Goal: Task Accomplishment & Management: Manage account settings

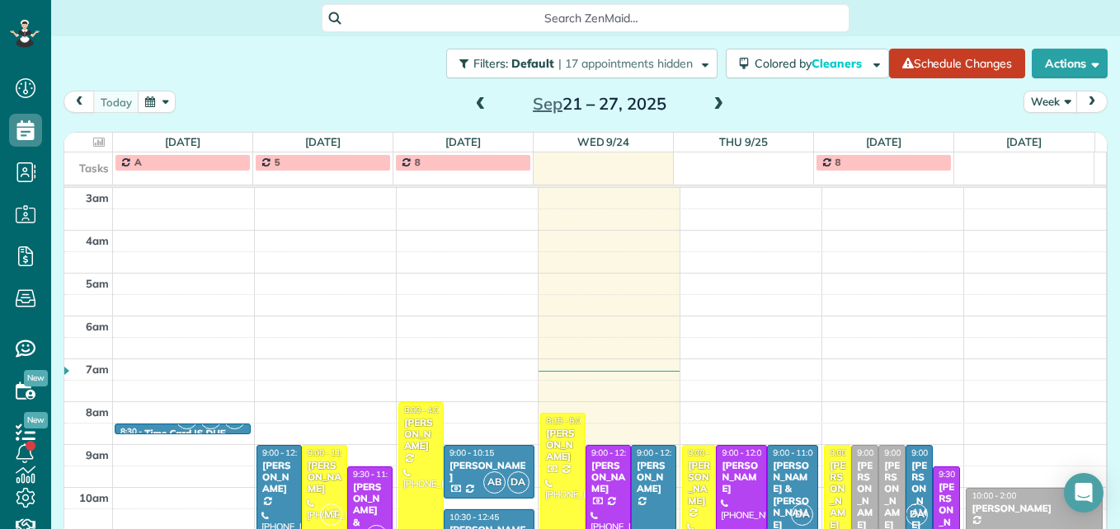
scroll to position [255, 0]
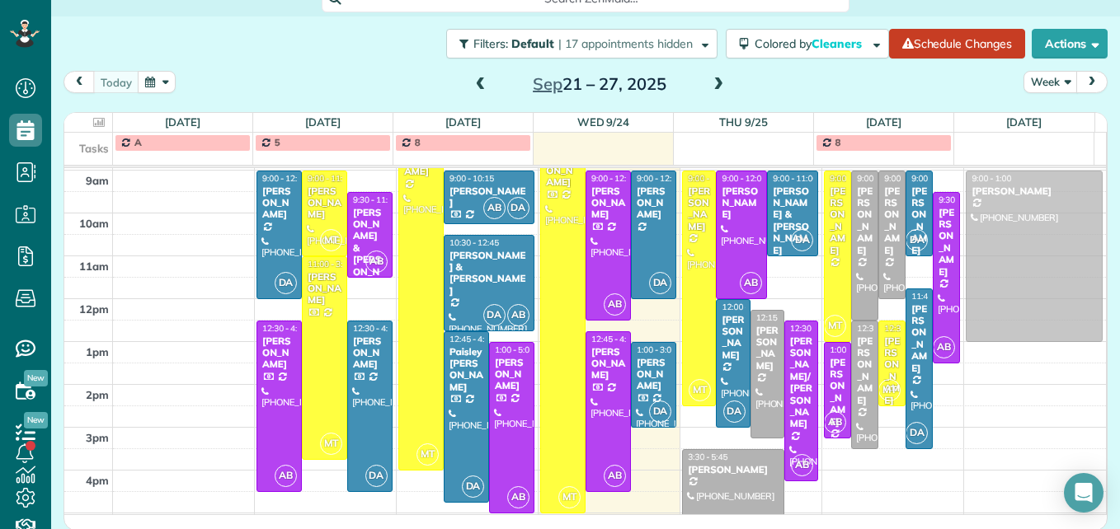
drag, startPoint x: 1009, startPoint y: 262, endPoint x: 1006, endPoint y: 223, distance: 39.7
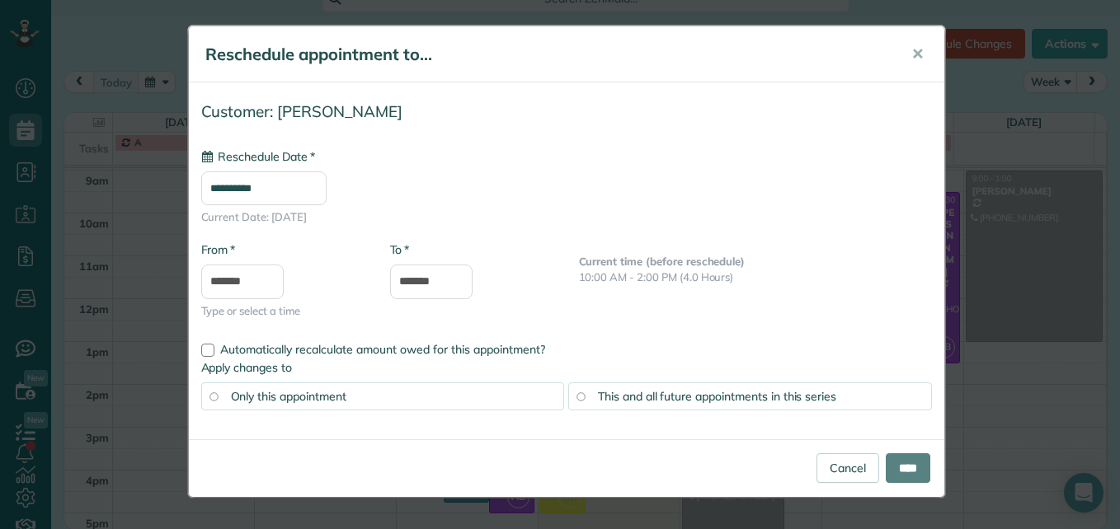
type input "**********"
click at [917, 463] on input "****" at bounding box center [908, 468] width 45 height 30
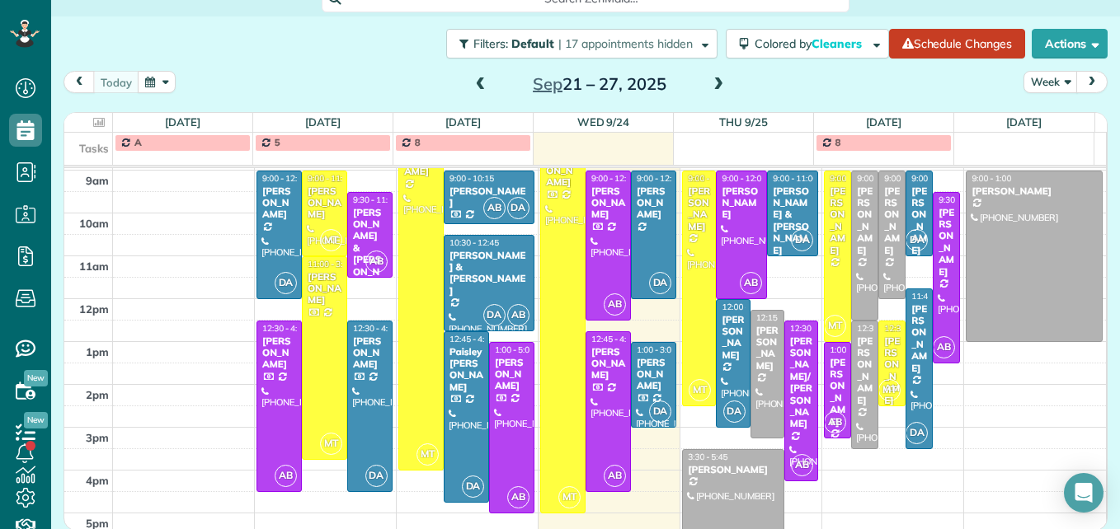
click at [710, 88] on span at bounding box center [718, 85] width 18 height 15
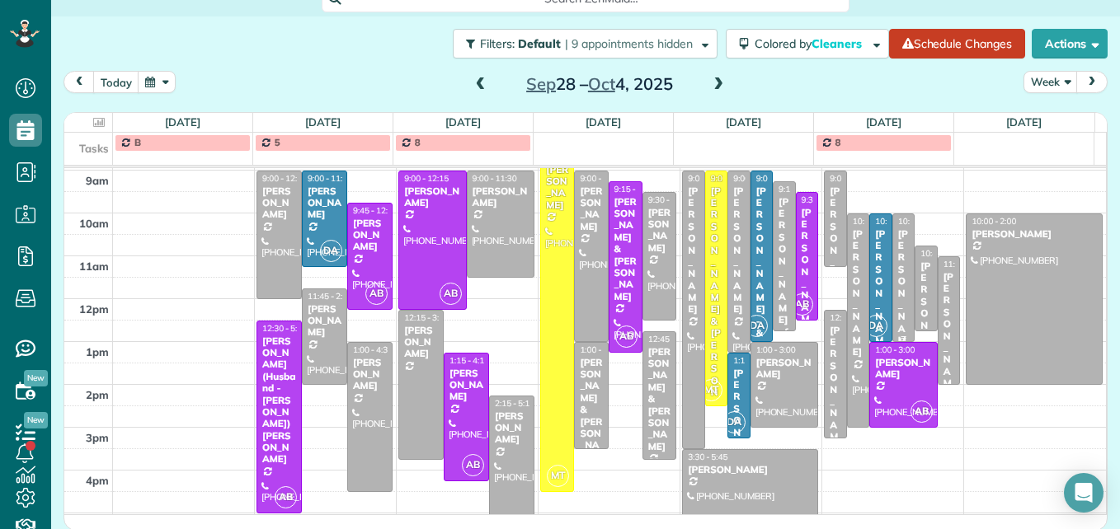
click at [897, 312] on div "[PERSON_NAME]" at bounding box center [903, 293] width 12 height 130
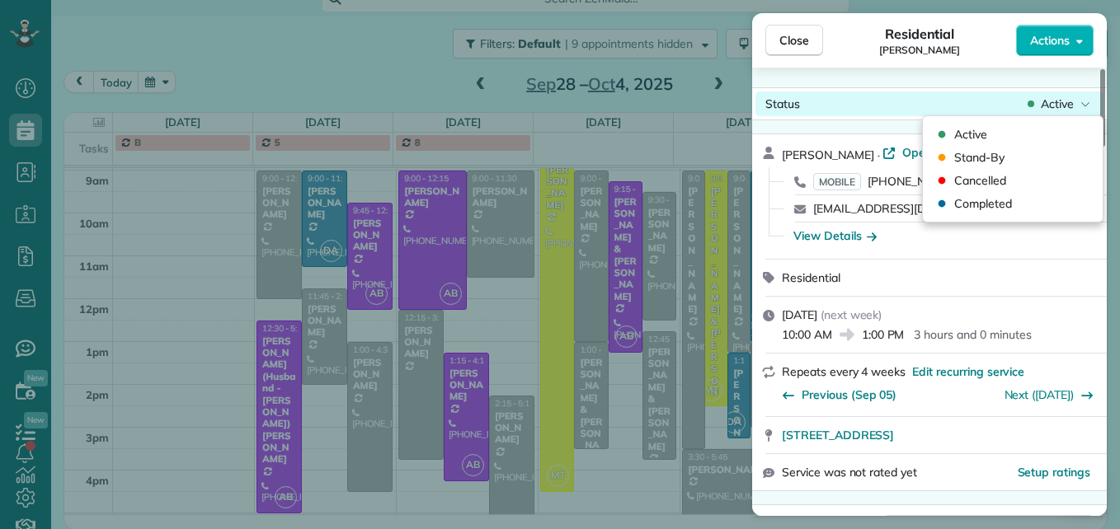
click at [1055, 96] on span "Active" at bounding box center [1057, 104] width 33 height 16
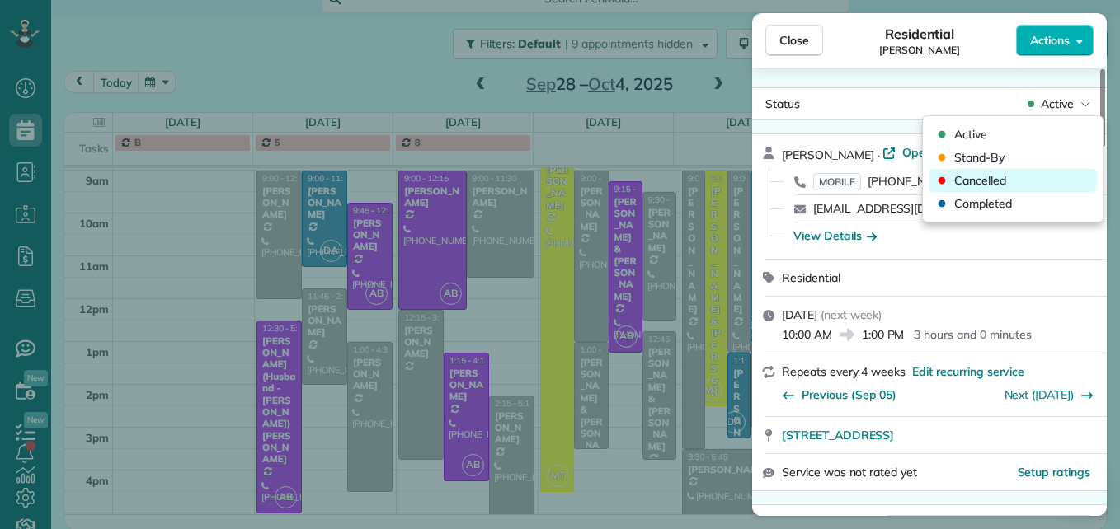
click at [1027, 176] on div "Cancelled" at bounding box center [1012, 180] width 167 height 23
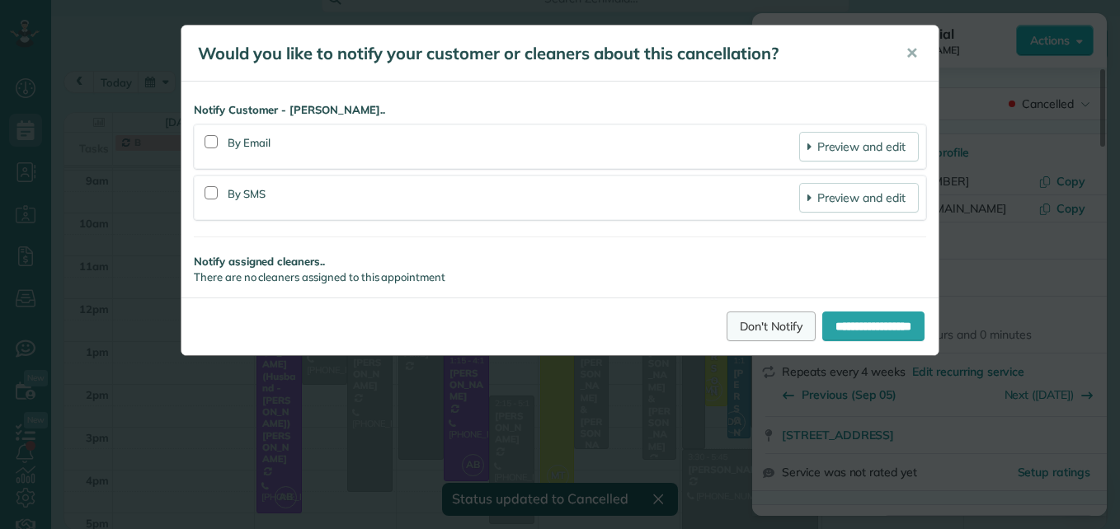
click at [764, 327] on link "Don't Notify" at bounding box center [770, 327] width 89 height 30
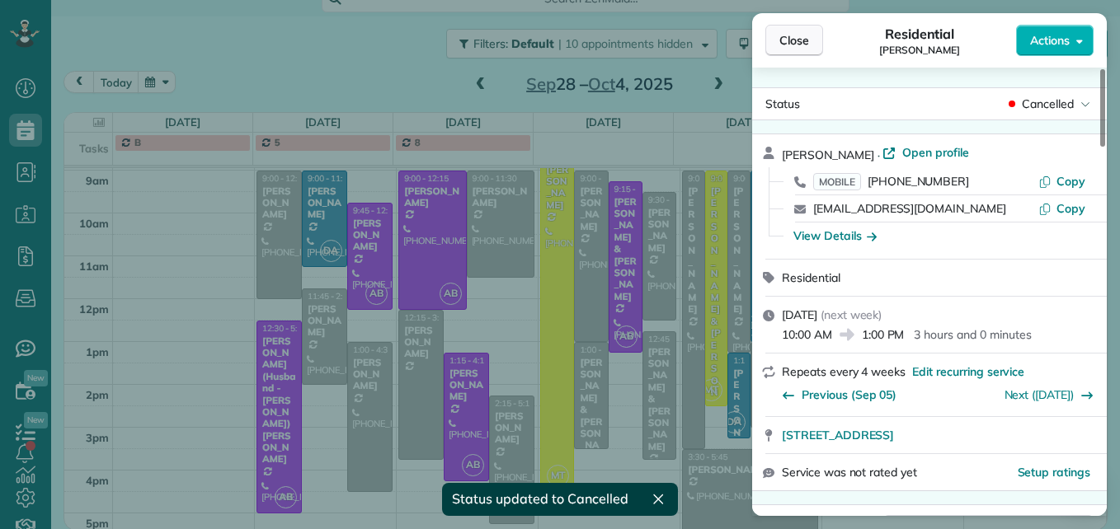
click at [783, 52] on button "Close" at bounding box center [794, 40] width 58 height 31
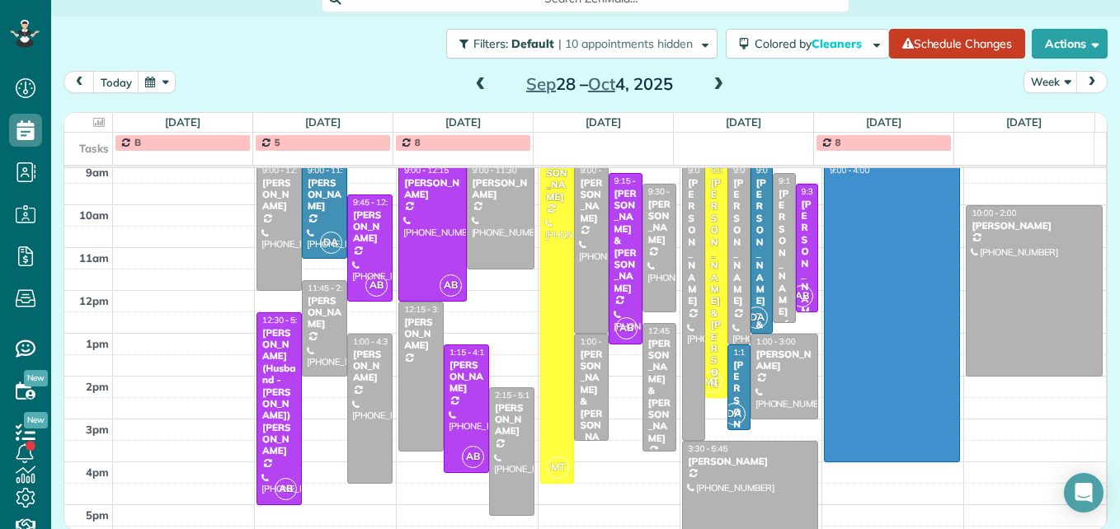
scroll to position [268, 0]
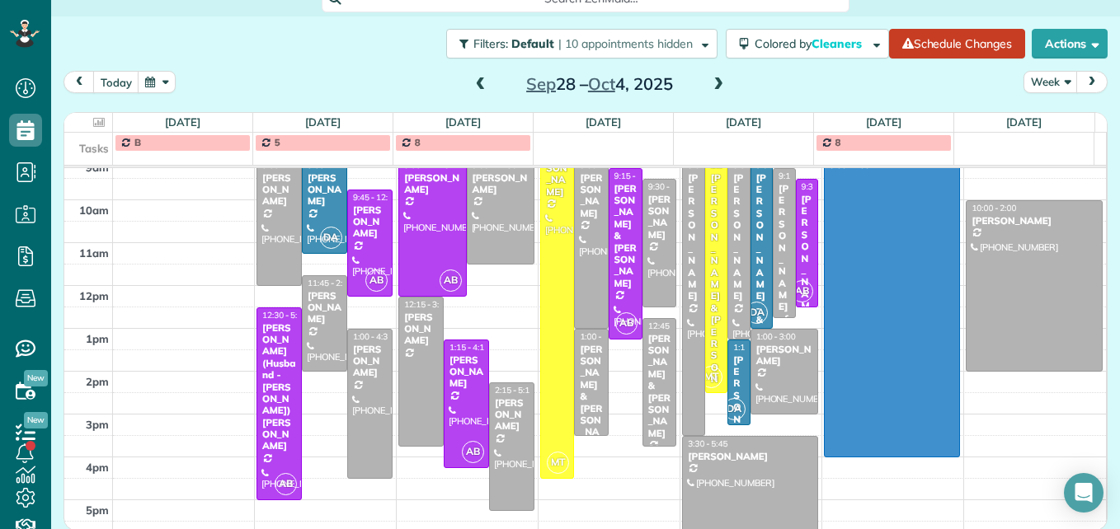
drag, startPoint x: 896, startPoint y: 233, endPoint x: 933, endPoint y: 453, distance: 223.1
click at [933, 453] on div "3am 4am 5am 6am 7am 8am 9am 10am 11am 12pm 1pm 2pm 3pm 4pm 5pm 9:00 - 12:00 [PE…" at bounding box center [584, 221] width 1041 height 642
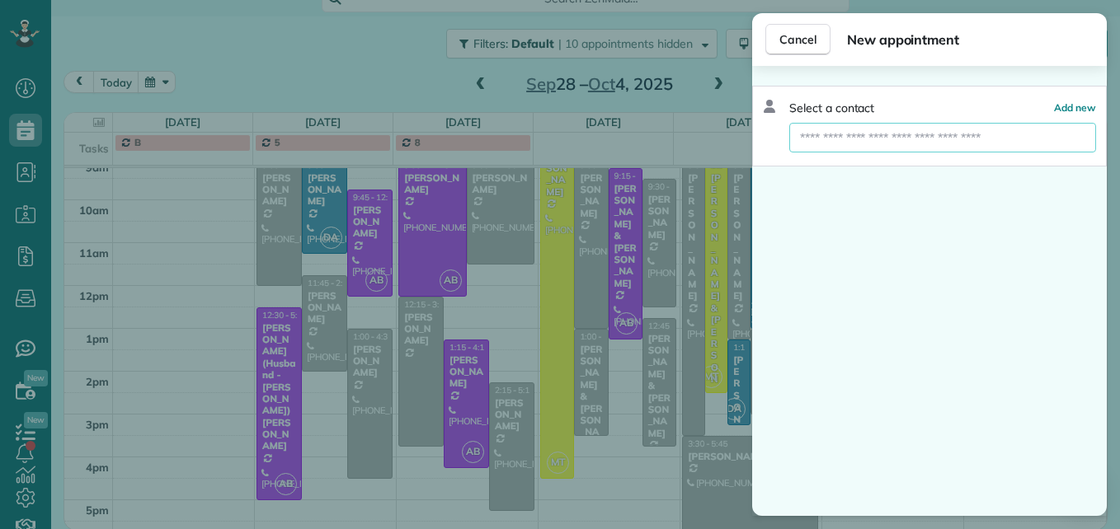
click at [883, 139] on input "text" at bounding box center [942, 138] width 307 height 30
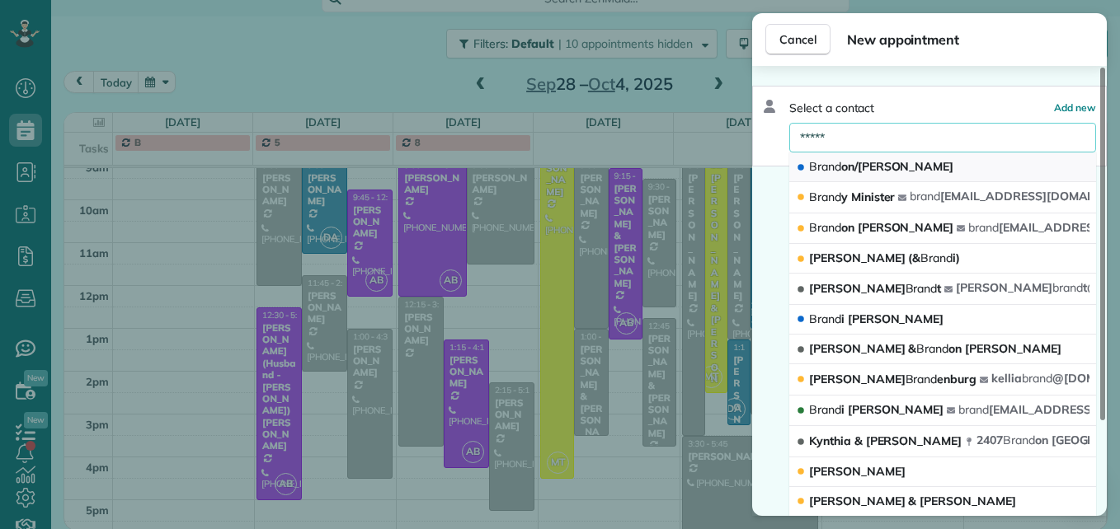
type input "*****"
click at [878, 171] on span "Brand on/[PERSON_NAME]" at bounding box center [881, 166] width 144 height 15
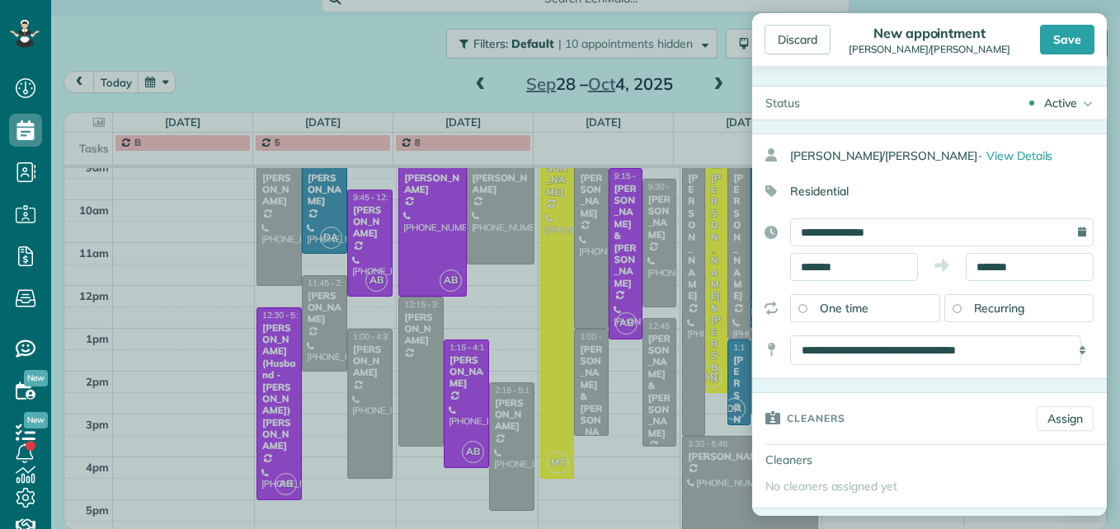
click at [1000, 312] on span "Recurring" at bounding box center [999, 308] width 51 height 15
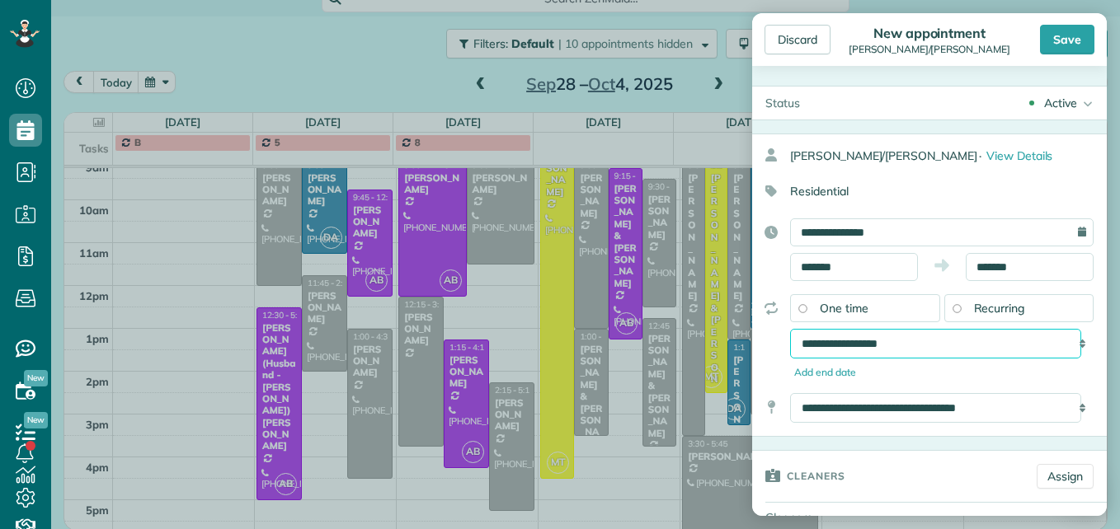
click at [968, 347] on select "**********" at bounding box center [935, 344] width 291 height 30
select select "**********"
click at [790, 329] on select "**********" at bounding box center [935, 344] width 291 height 30
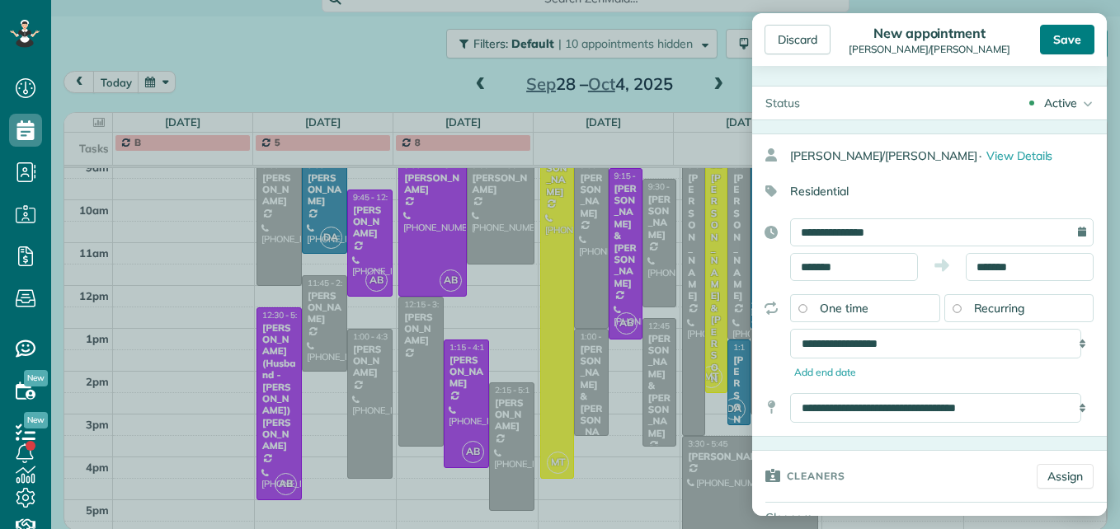
click at [1061, 40] on div "Save" at bounding box center [1067, 40] width 54 height 30
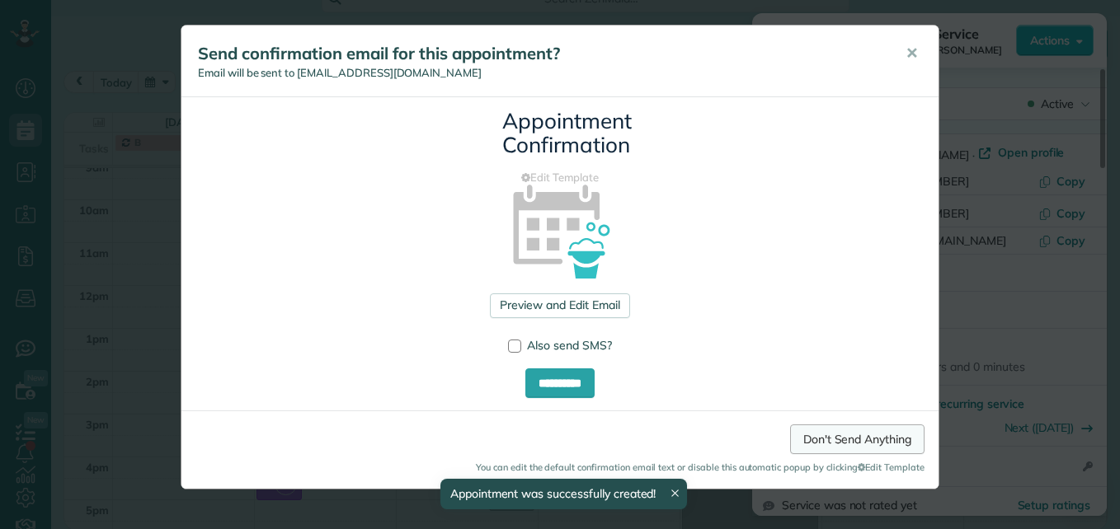
click at [824, 439] on link "Don't Send Anything" at bounding box center [857, 440] width 134 height 30
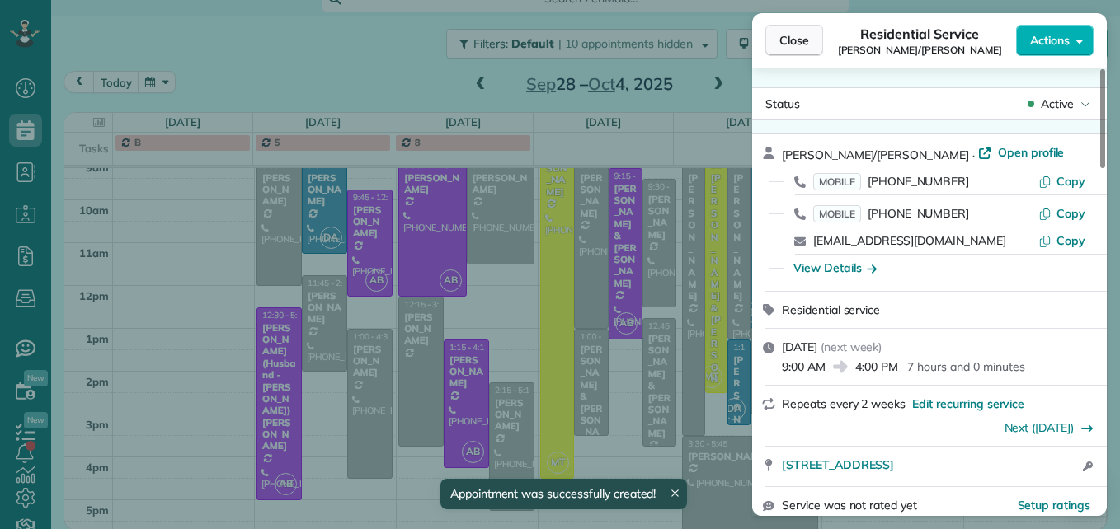
click at [795, 43] on span "Close" at bounding box center [794, 40] width 30 height 16
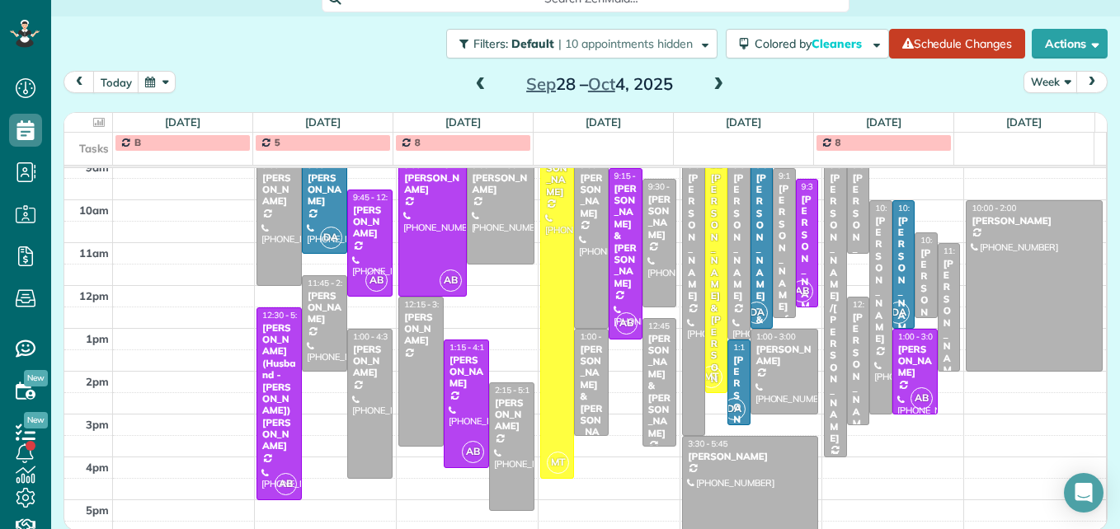
click at [825, 437] on div at bounding box center [835, 307] width 21 height 298
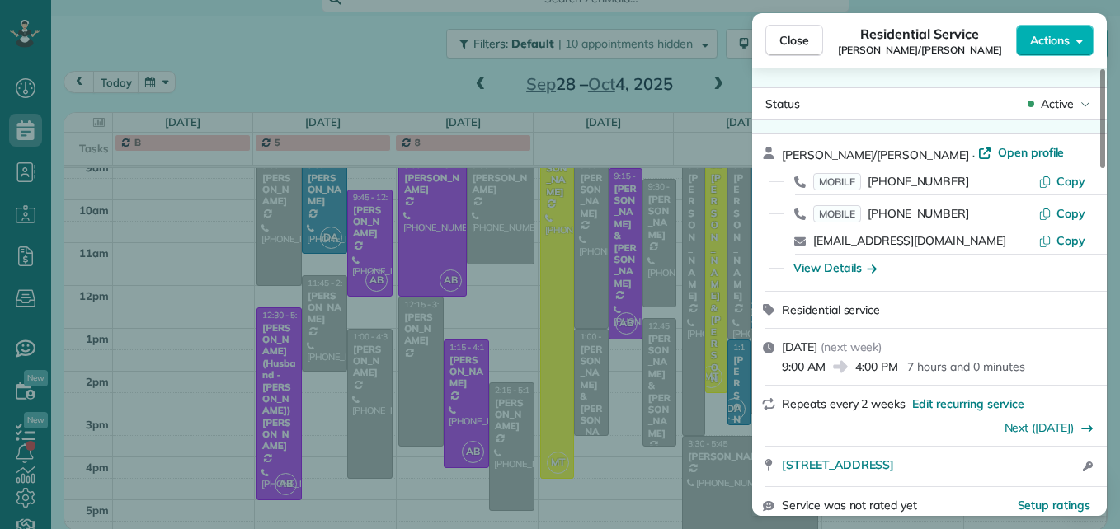
scroll to position [332, 0]
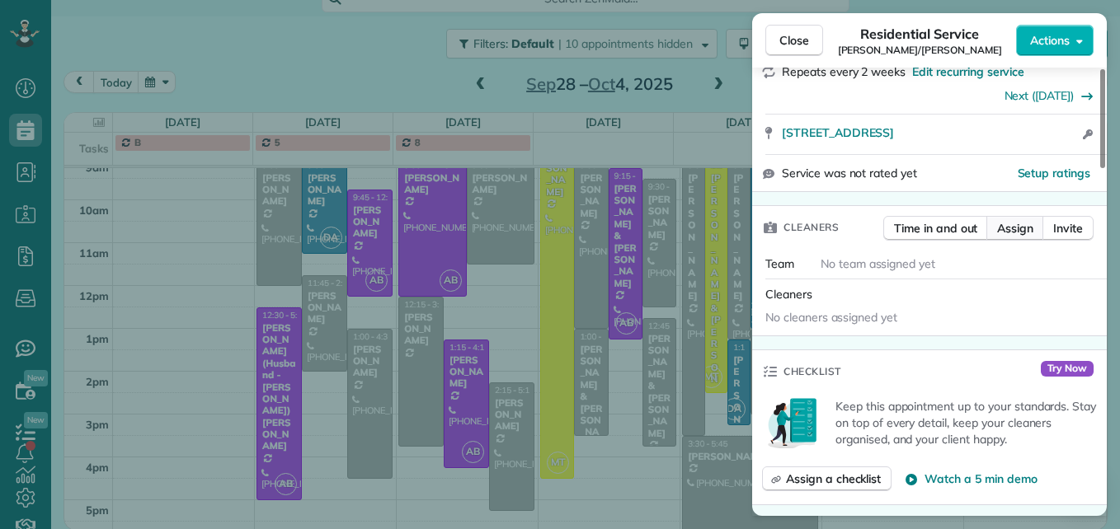
click at [1000, 230] on span "Assign" at bounding box center [1015, 228] width 36 height 16
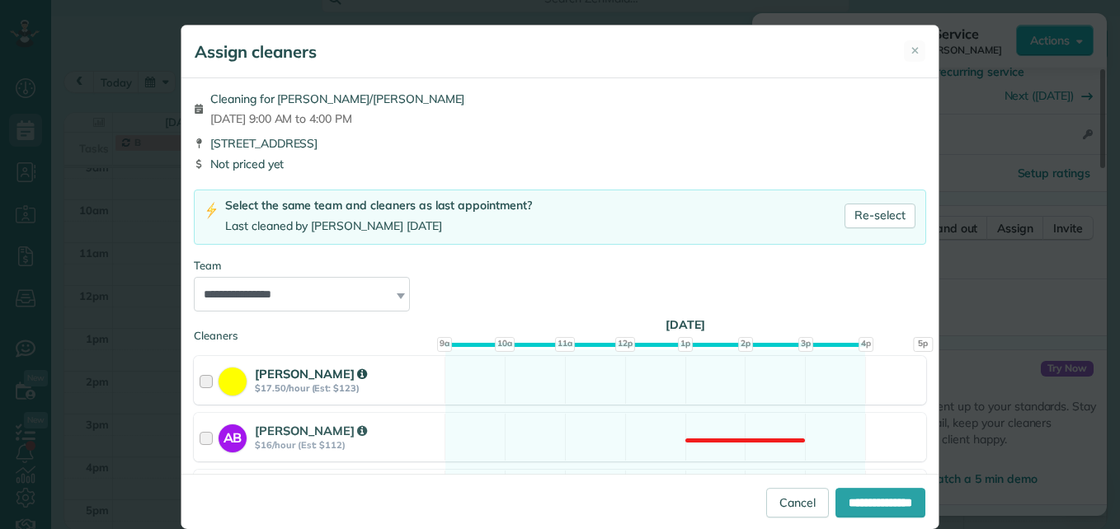
click at [200, 386] on div at bounding box center [209, 380] width 19 height 31
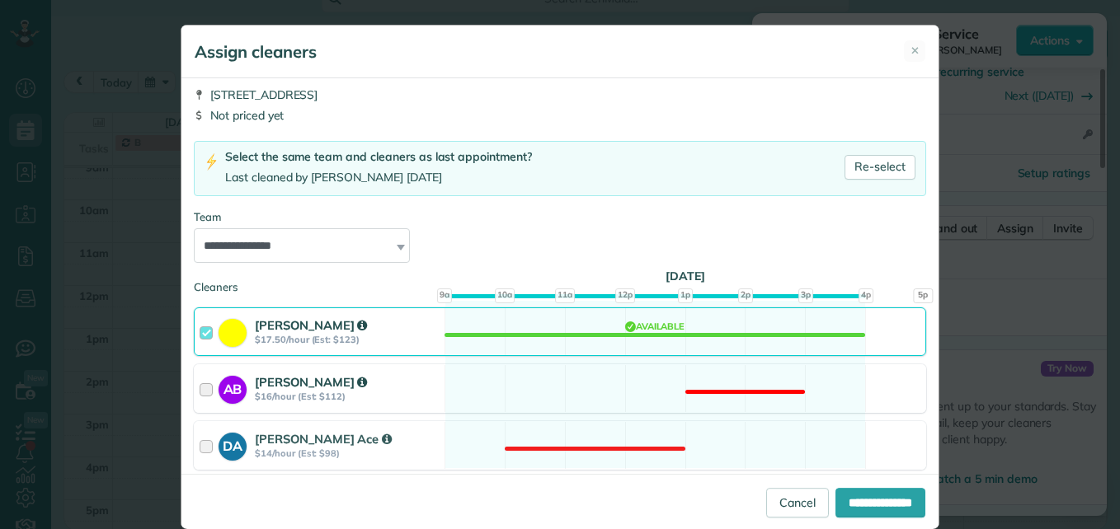
scroll to position [103, 0]
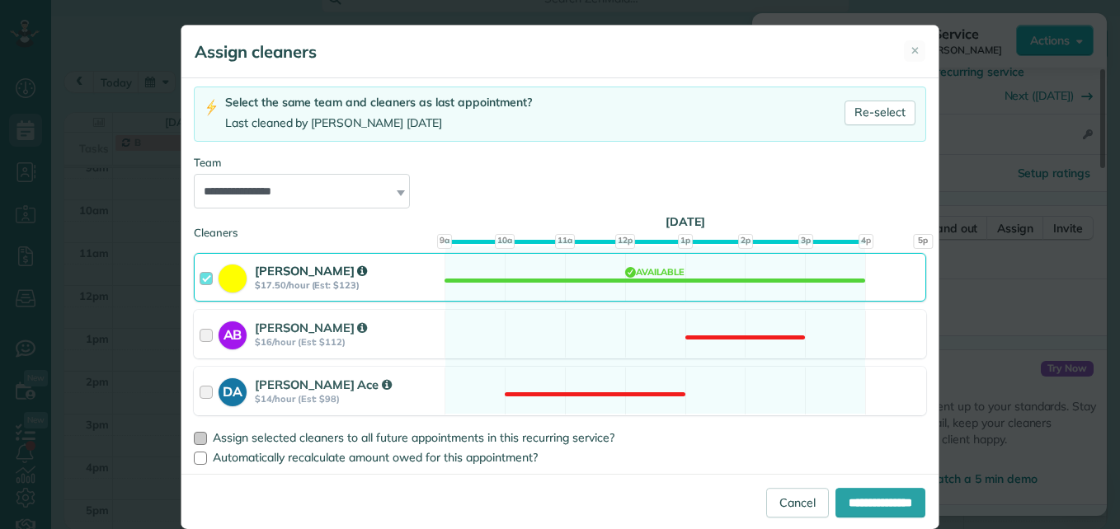
click at [251, 441] on span "Assign selected cleaners to all future appointments in this recurring service?" at bounding box center [414, 437] width 402 height 15
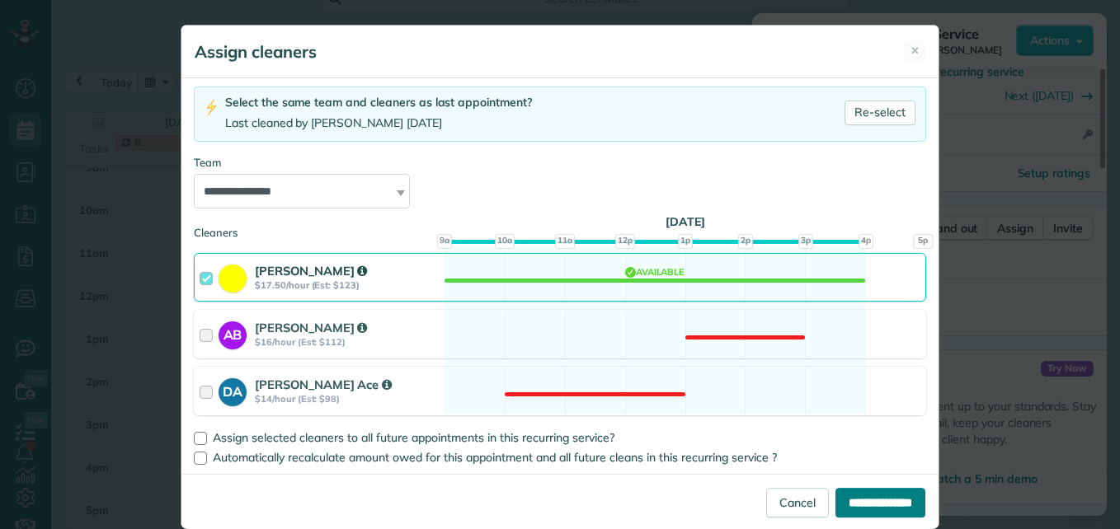
click at [876, 508] on input "**********" at bounding box center [880, 503] width 90 height 30
type input "**********"
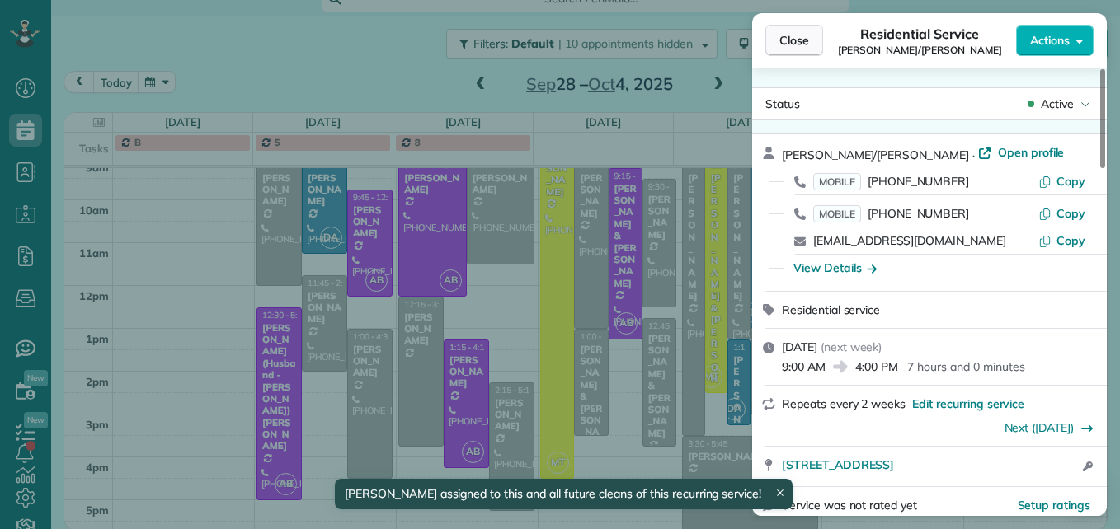
click at [801, 37] on span "Close" at bounding box center [794, 40] width 30 height 16
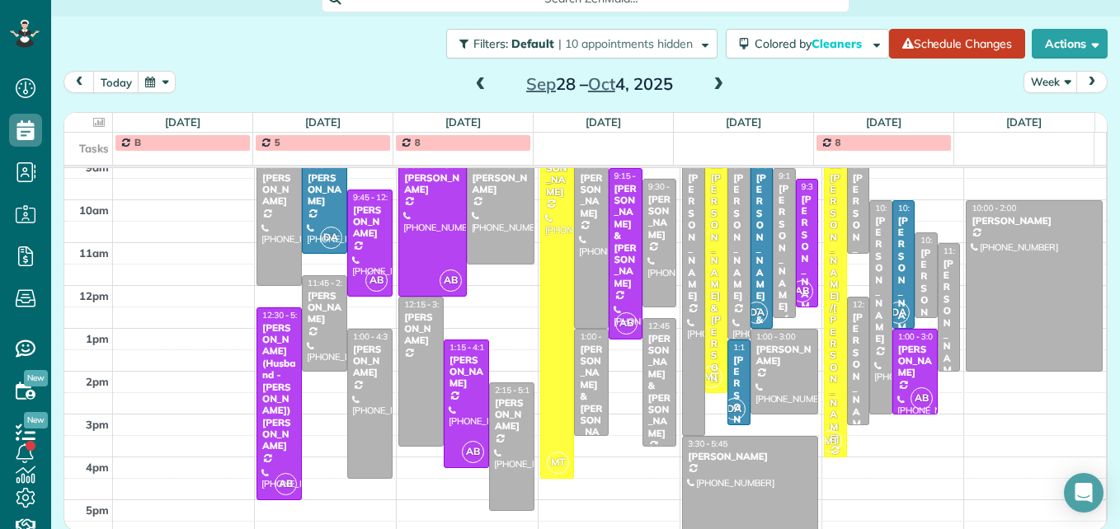
click at [713, 92] on span at bounding box center [718, 85] width 18 height 25
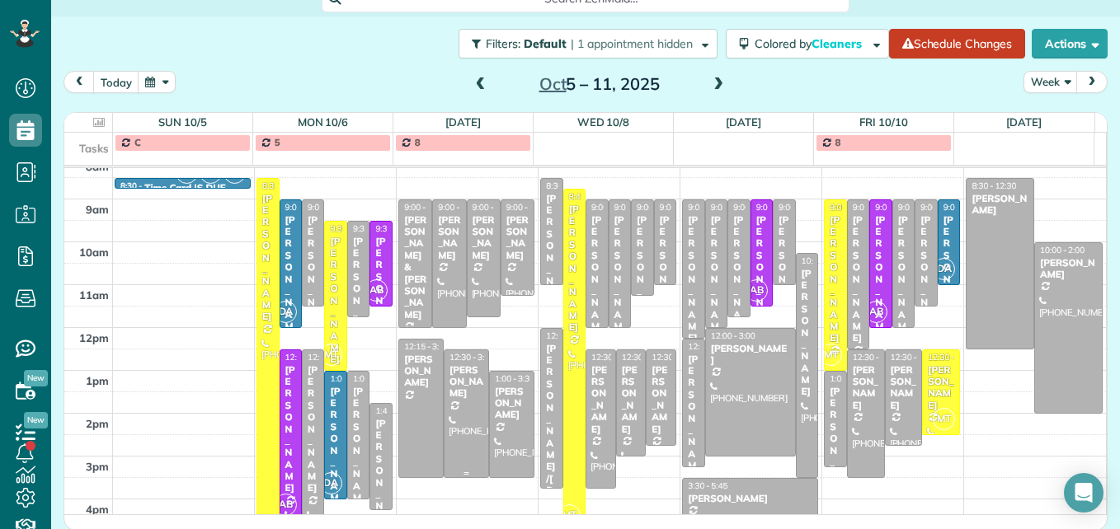
scroll to position [255, 0]
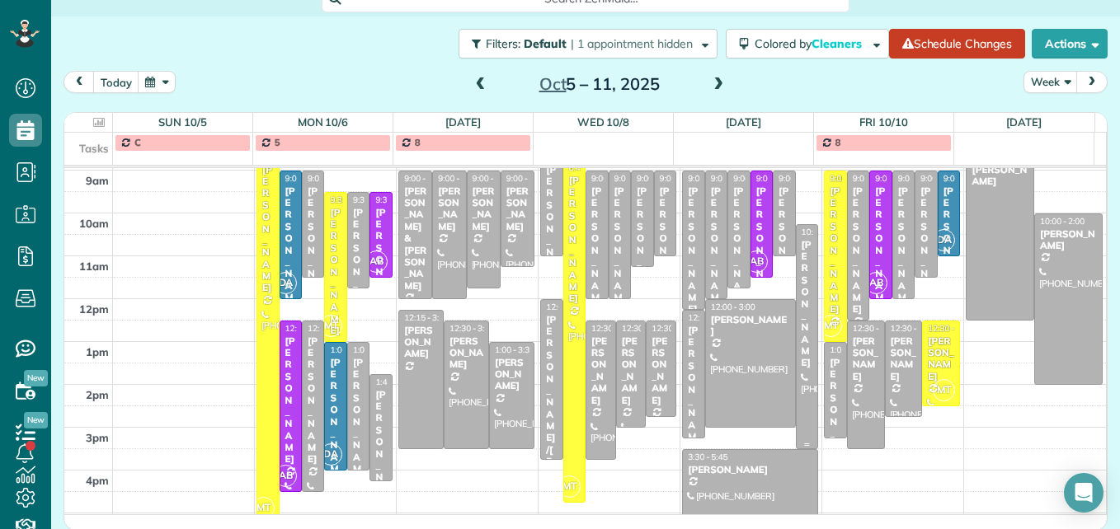
click at [801, 350] on div "[PERSON_NAME]" at bounding box center [807, 304] width 12 height 130
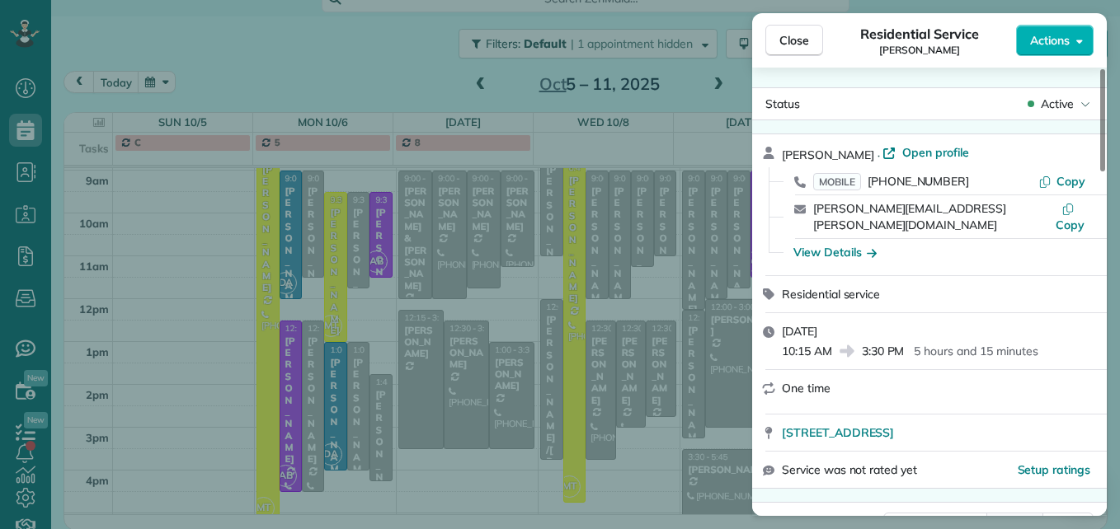
click at [1029, 517] on span "Assign" at bounding box center [1015, 525] width 36 height 16
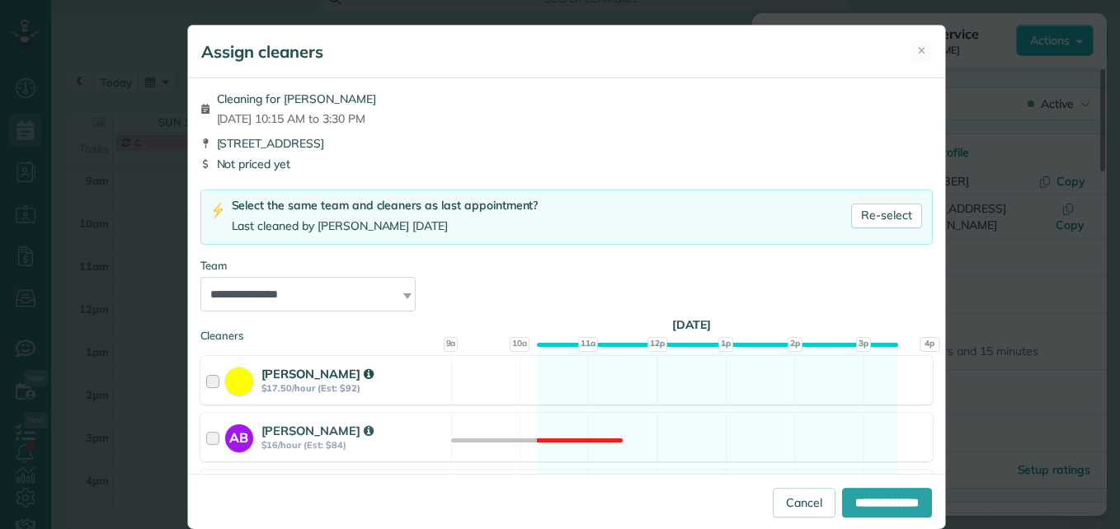
click at [206, 385] on div at bounding box center [215, 380] width 19 height 31
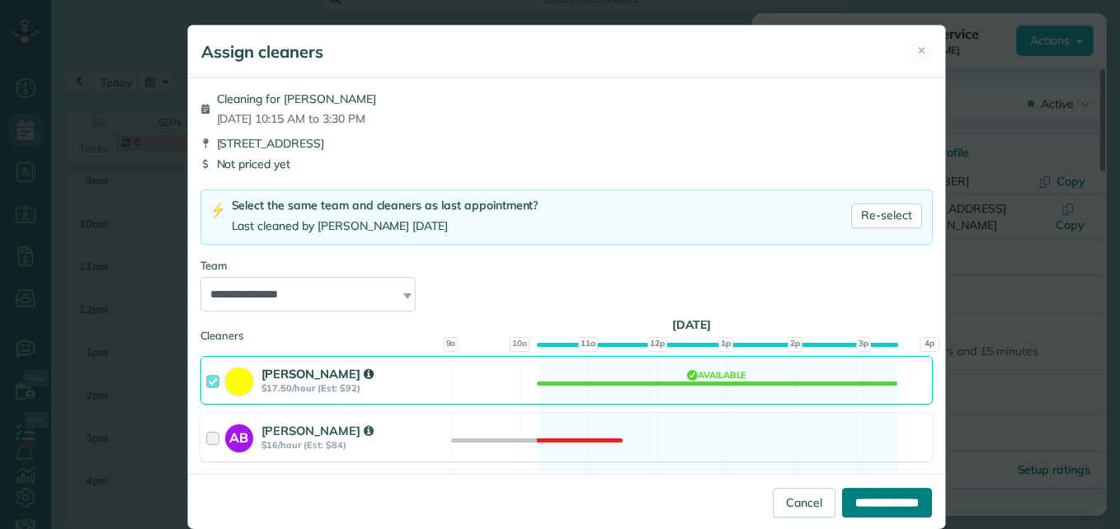
drag, startPoint x: 878, startPoint y: 503, endPoint x: 867, endPoint y: 487, distance: 19.0
click at [879, 504] on input "**********" at bounding box center [887, 503] width 90 height 30
type input "**********"
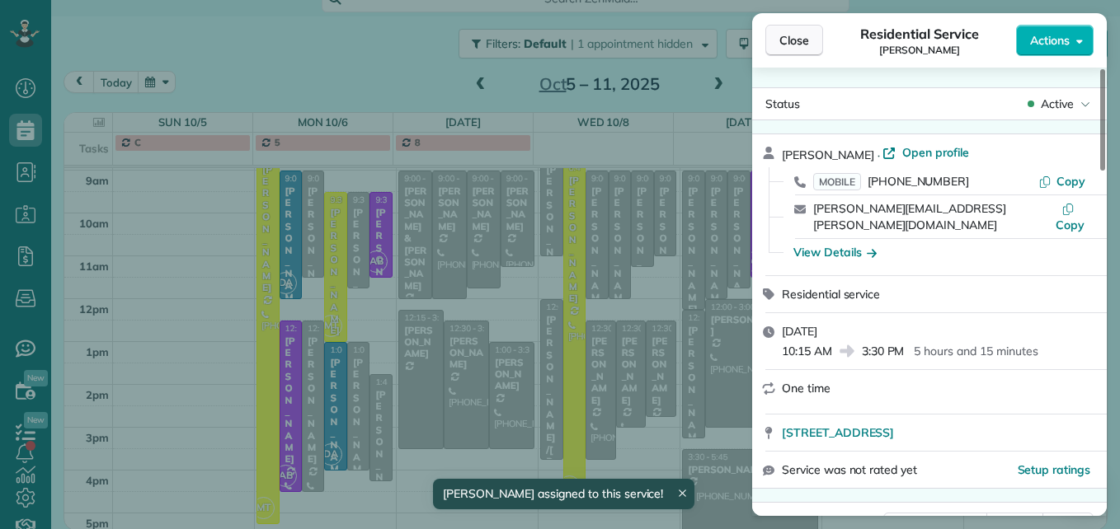
click at [792, 30] on button "Close" at bounding box center [794, 40] width 58 height 31
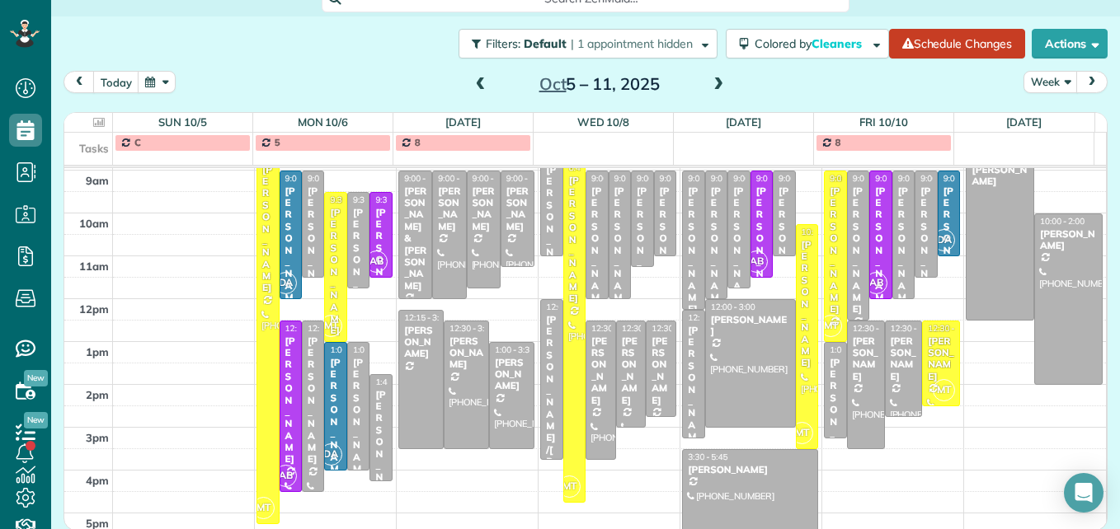
click at [715, 90] on span at bounding box center [718, 85] width 18 height 15
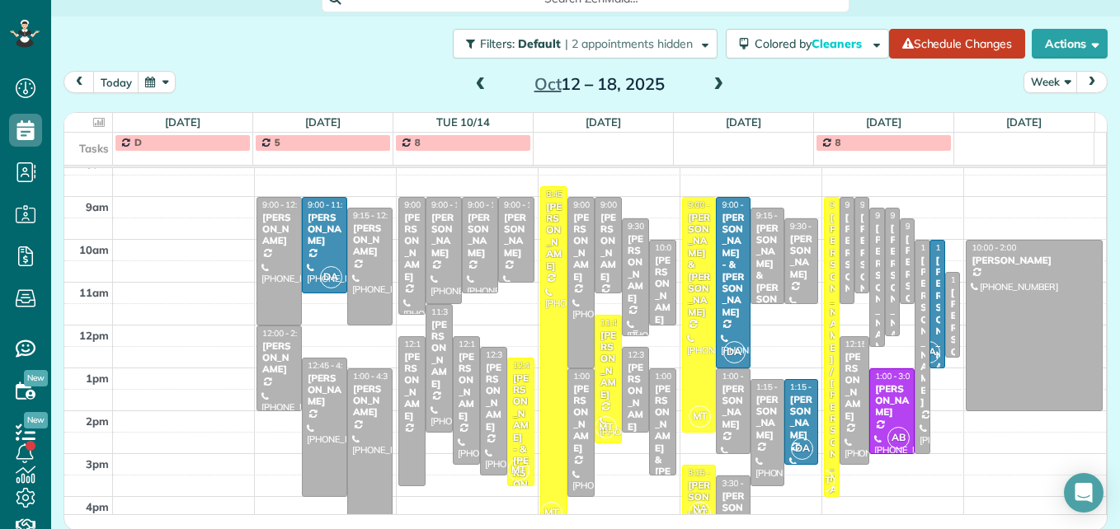
scroll to position [255, 0]
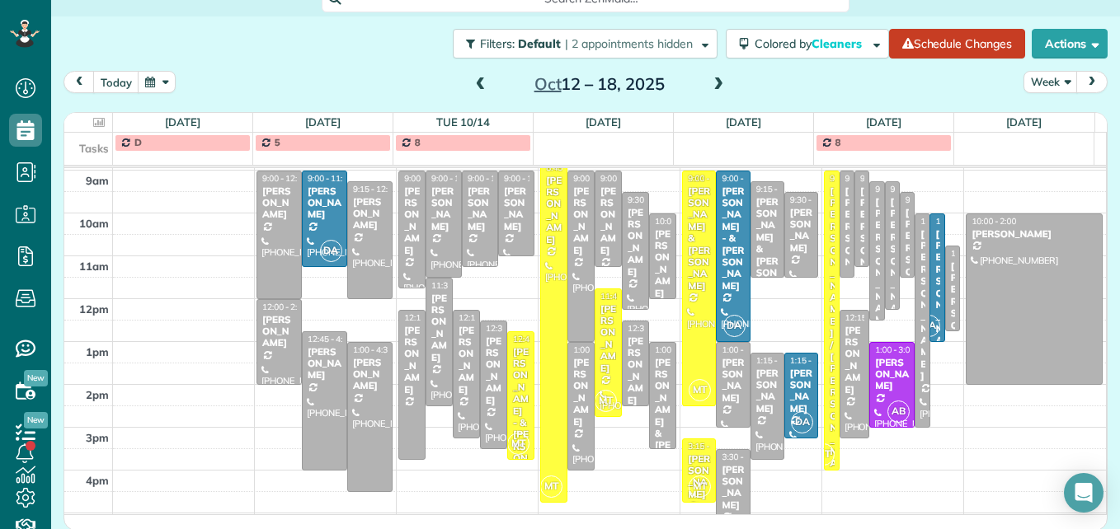
click at [711, 81] on span at bounding box center [718, 85] width 18 height 15
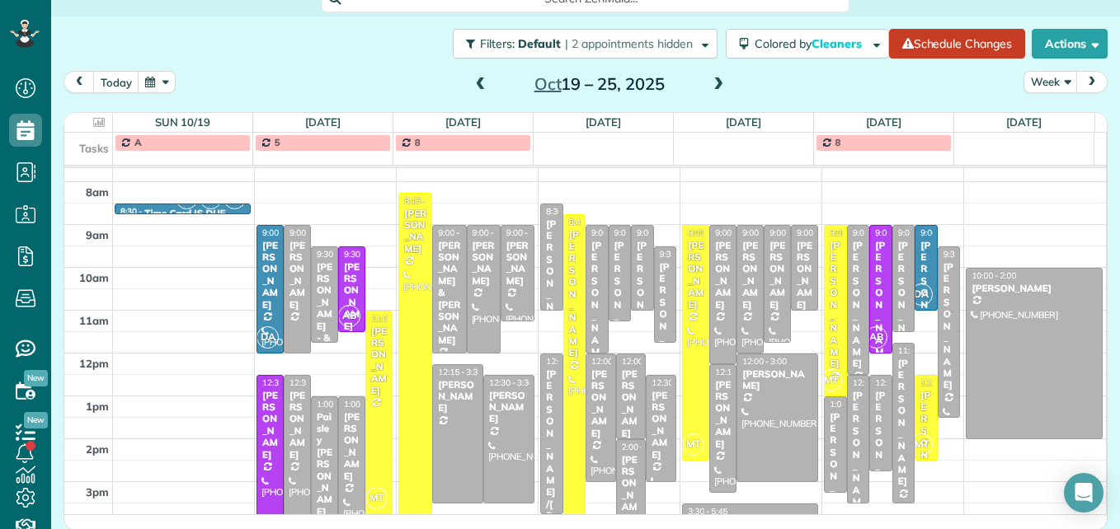
scroll to position [172, 0]
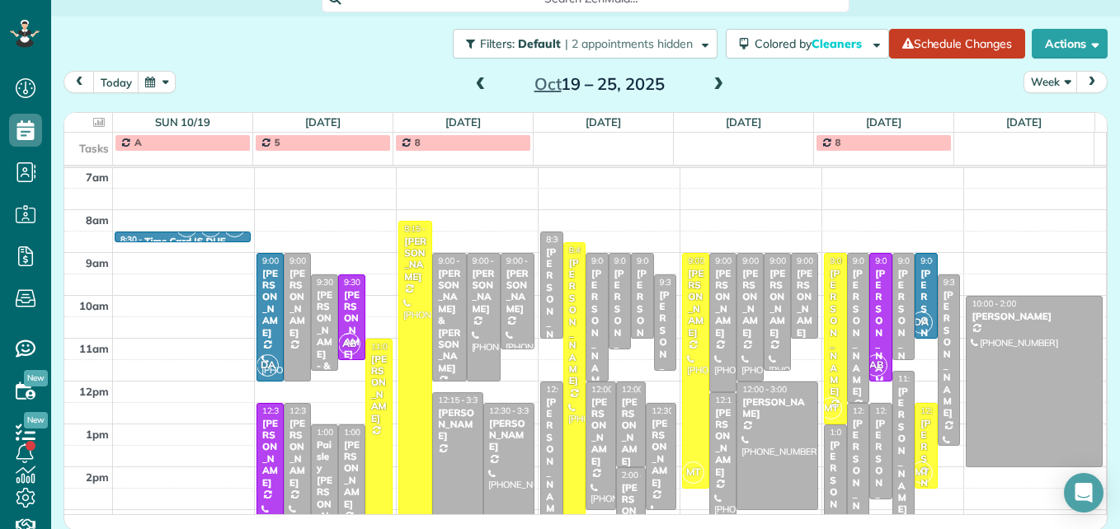
click at [478, 84] on span at bounding box center [481, 85] width 18 height 15
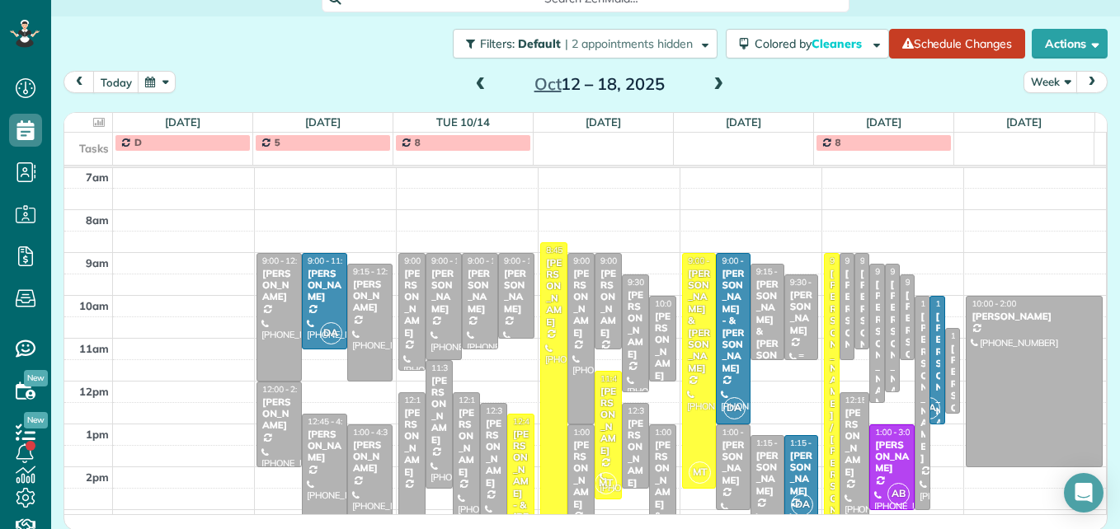
click at [789, 322] on div "[PERSON_NAME]" at bounding box center [801, 313] width 24 height 48
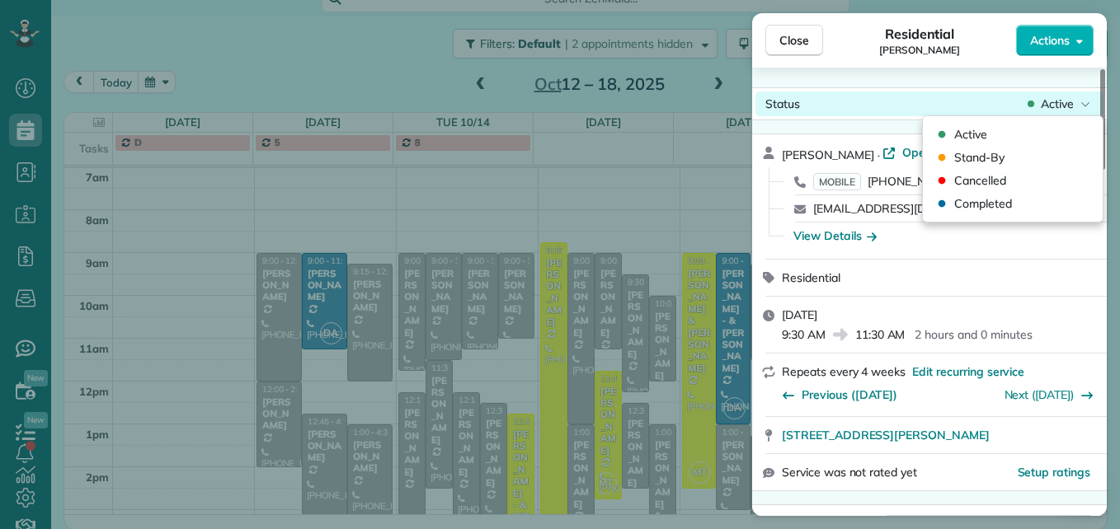
click at [1047, 101] on span "Active" at bounding box center [1057, 104] width 33 height 16
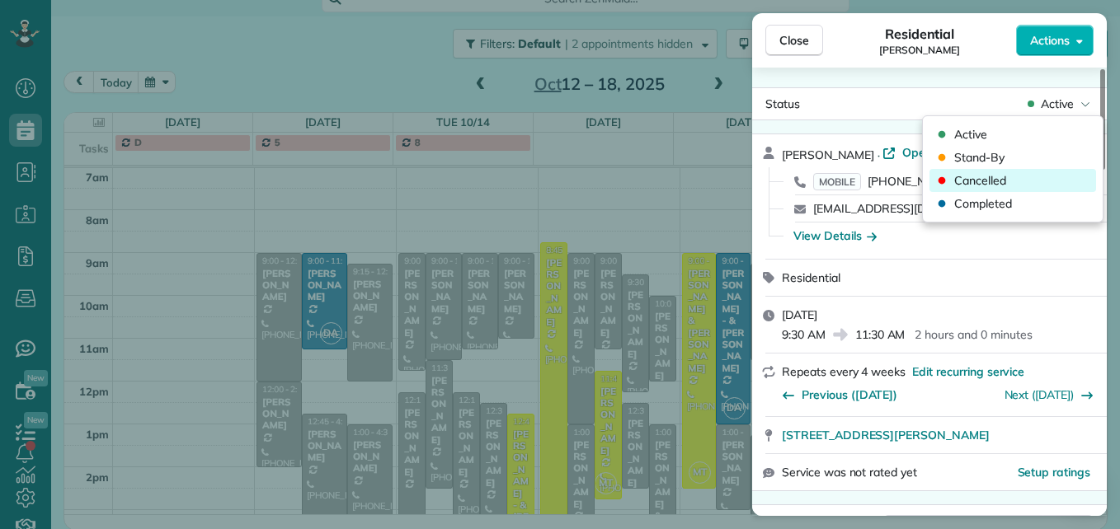
click at [1013, 178] on div "Cancelled" at bounding box center [1012, 180] width 167 height 23
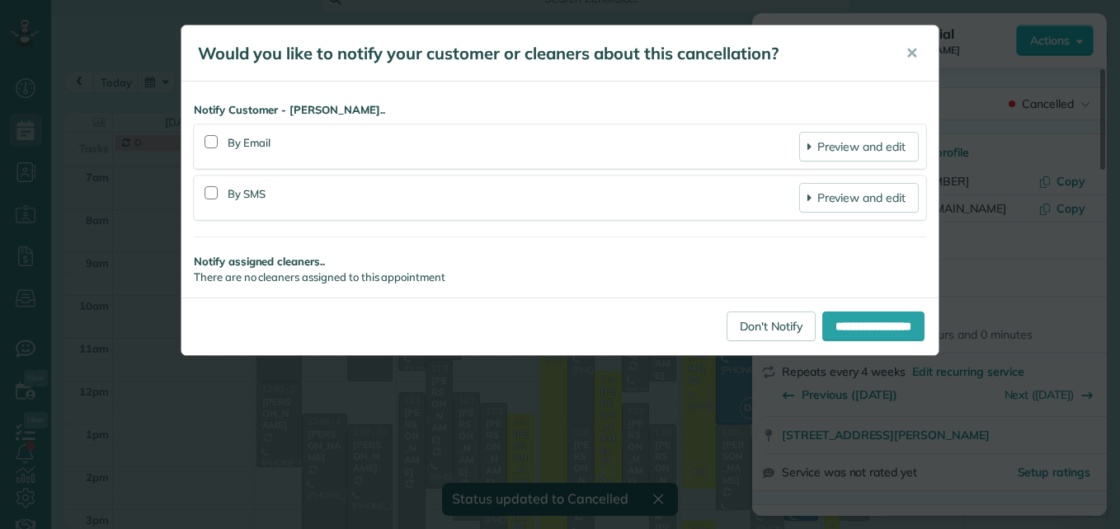
click at [738, 342] on div "**********" at bounding box center [559, 327] width 757 height 58
click at [736, 321] on link "Don't Notify" at bounding box center [770, 327] width 89 height 30
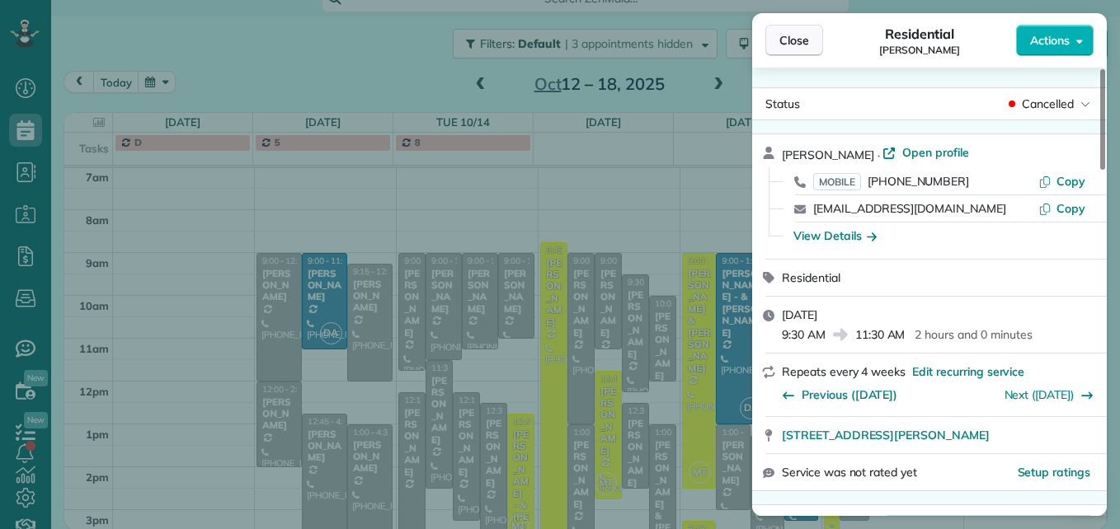
click at [792, 31] on button "Close" at bounding box center [794, 40] width 58 height 31
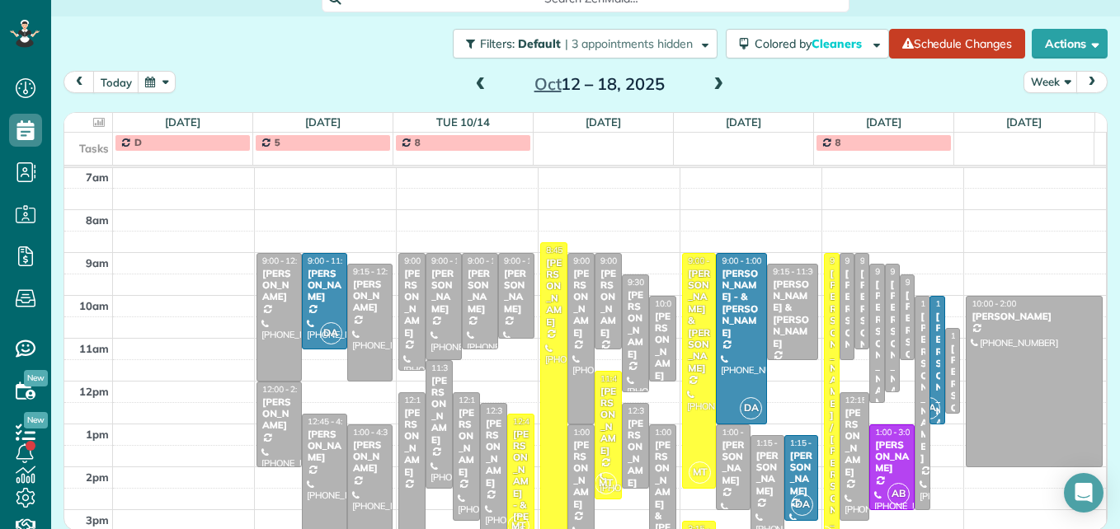
click at [477, 80] on span at bounding box center [481, 85] width 18 height 15
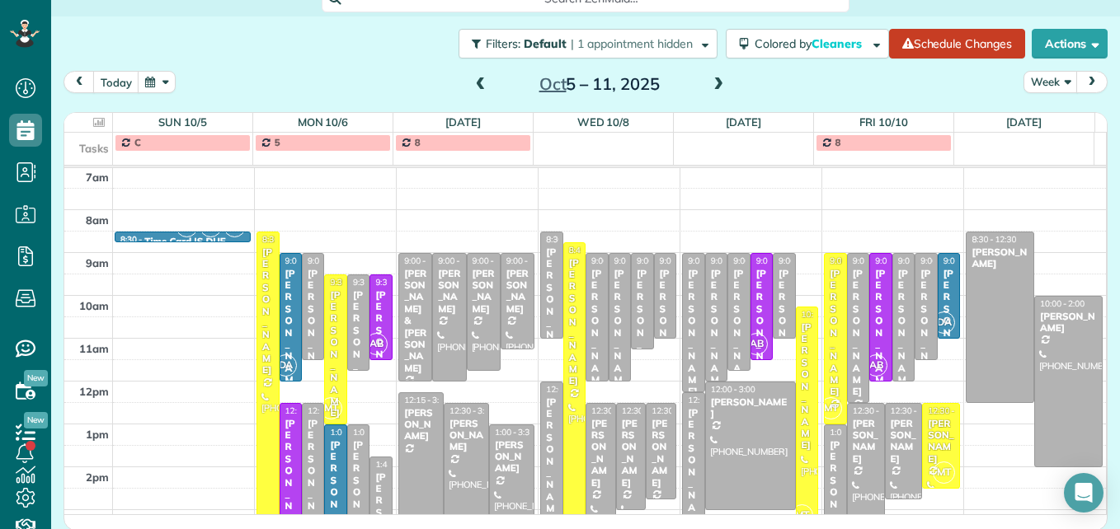
click at [476, 84] on span at bounding box center [481, 85] width 18 height 15
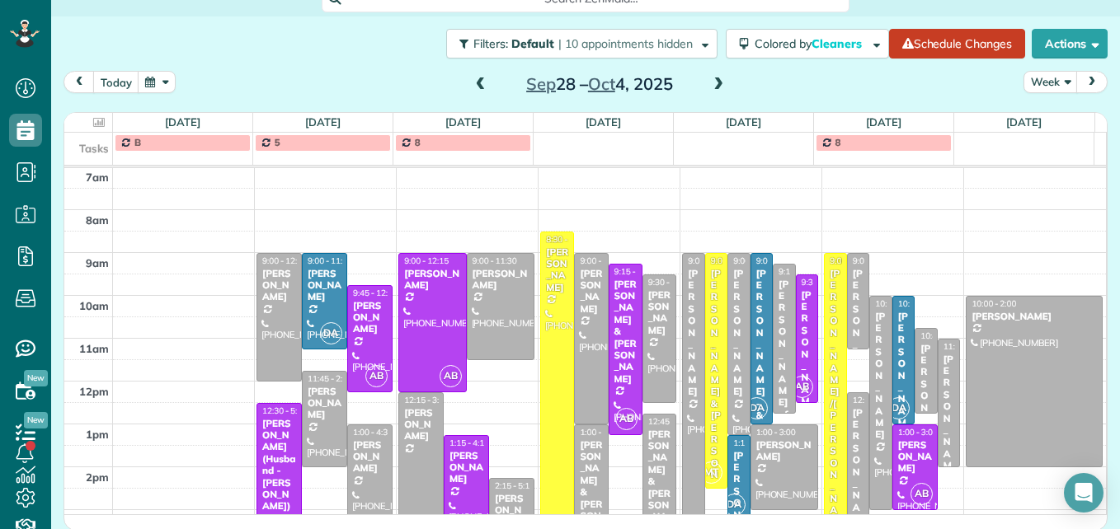
scroll to position [255, 0]
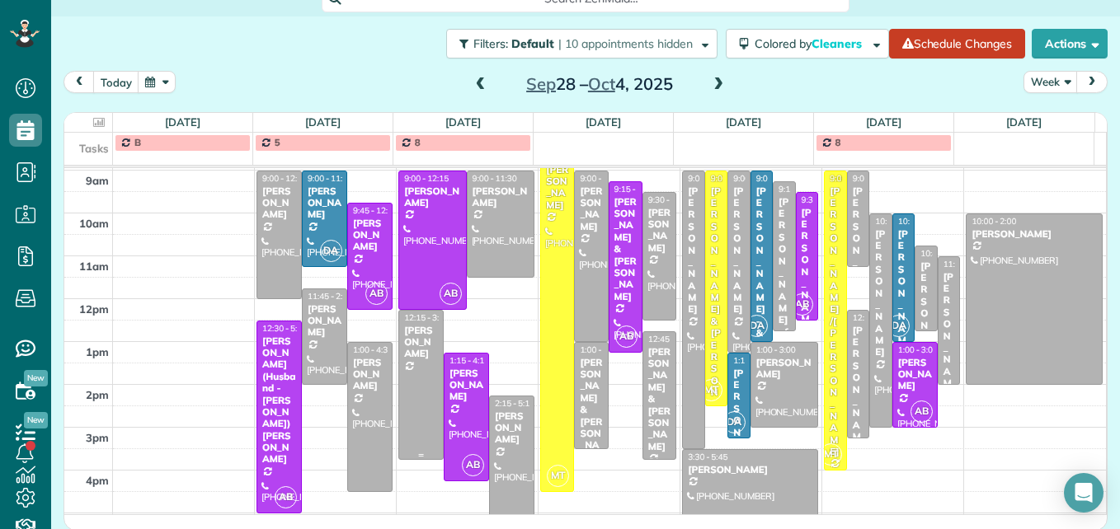
click at [413, 411] on div at bounding box center [421, 385] width 44 height 148
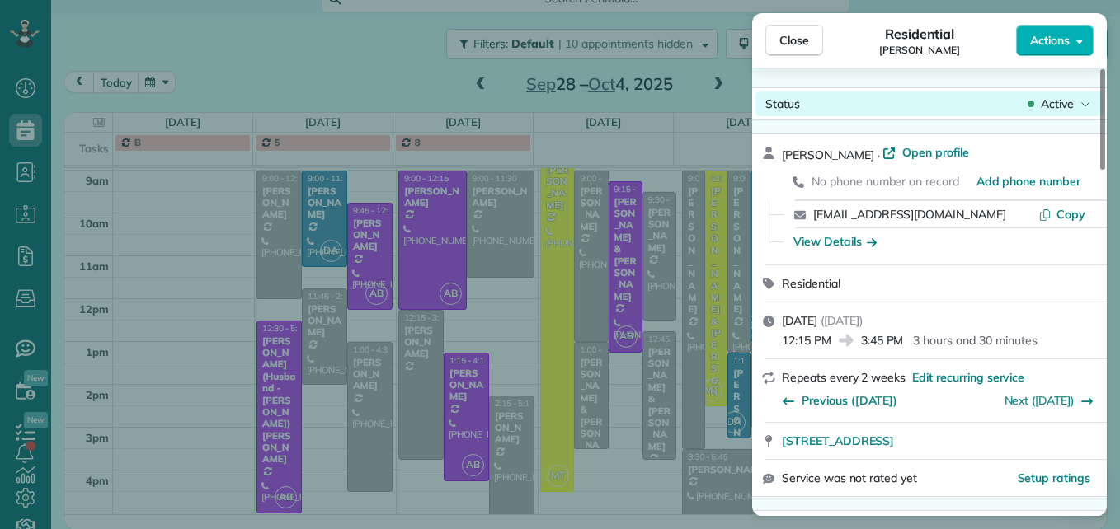
click at [1050, 102] on span "Active" at bounding box center [1057, 104] width 33 height 16
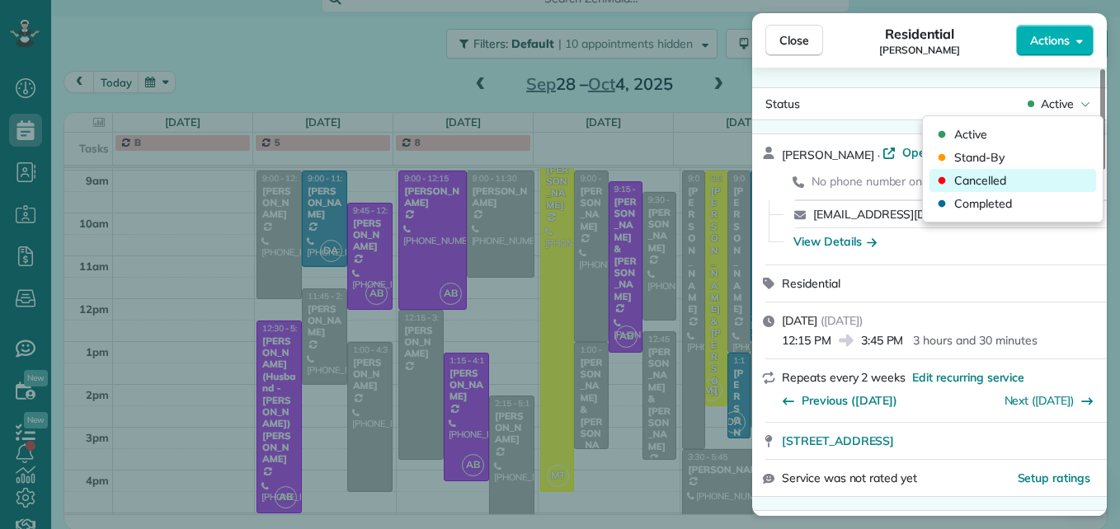
click at [1028, 180] on div "Cancelled" at bounding box center [1012, 180] width 167 height 23
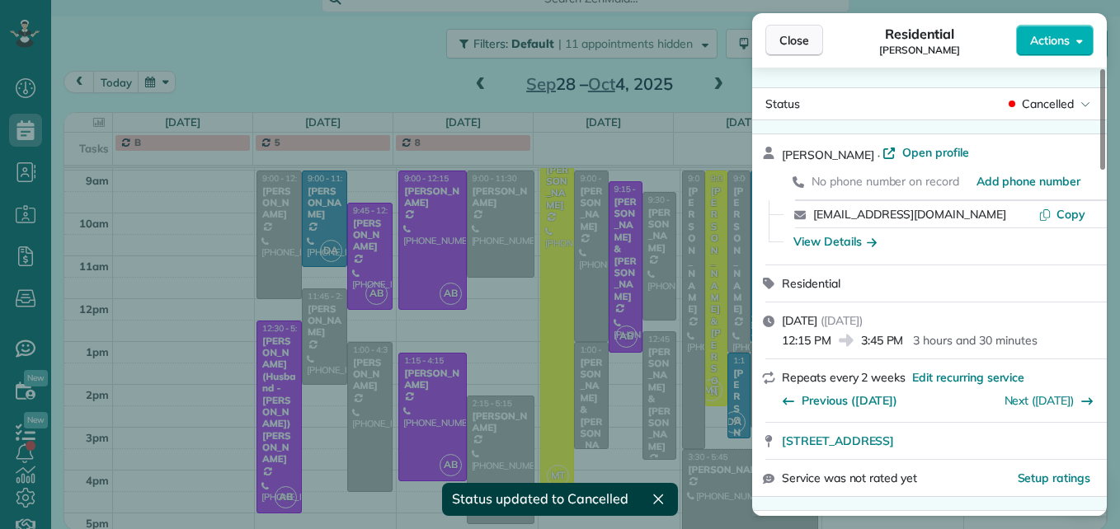
click at [804, 46] on span "Close" at bounding box center [794, 40] width 30 height 16
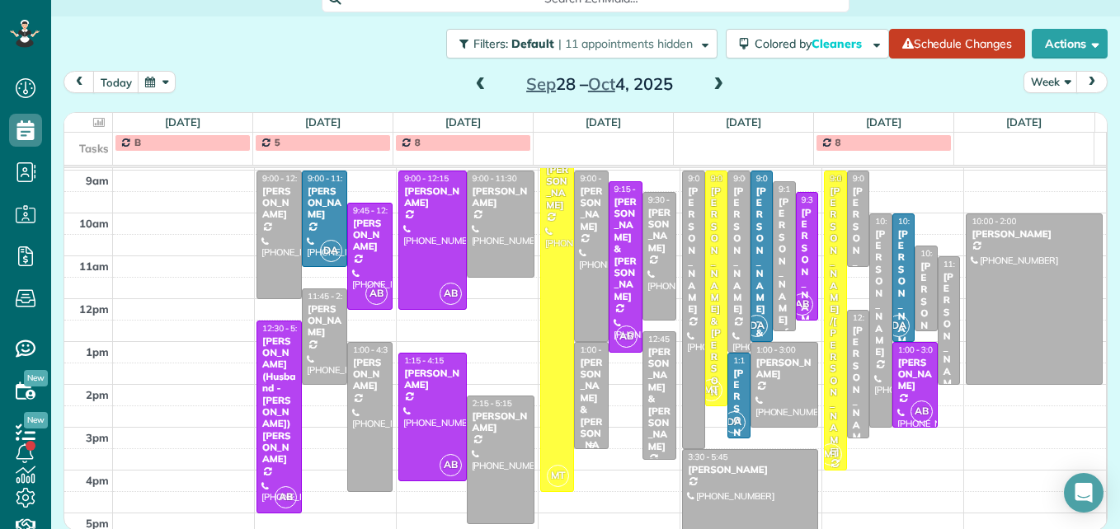
click at [584, 392] on div "[PERSON_NAME] & [PERSON_NAME]" at bounding box center [591, 410] width 24 height 106
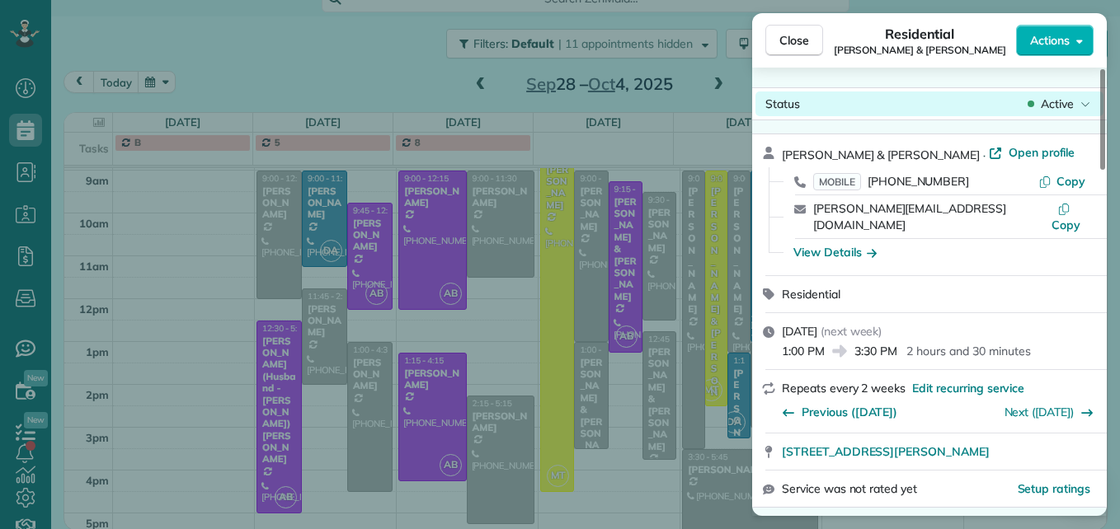
click at [1059, 110] on span "Active" at bounding box center [1057, 104] width 33 height 16
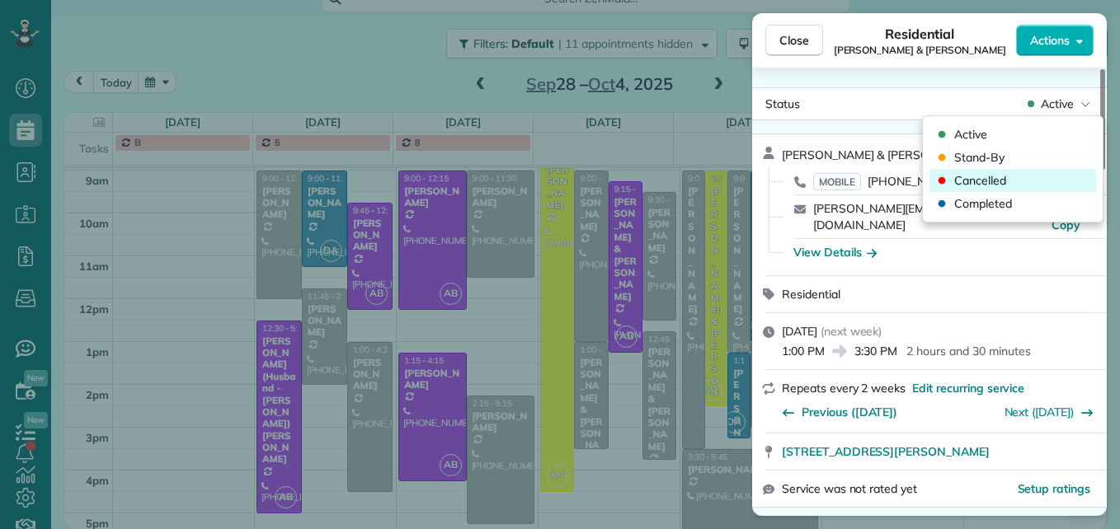
click at [992, 181] on span "Cancelled" at bounding box center [980, 180] width 52 height 16
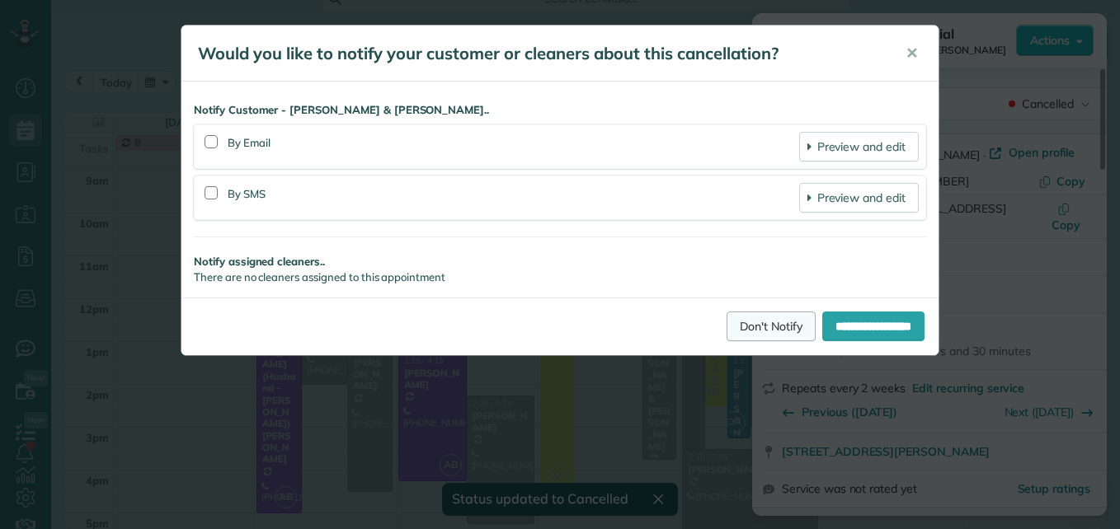
click at [755, 315] on link "Don't Notify" at bounding box center [770, 327] width 89 height 30
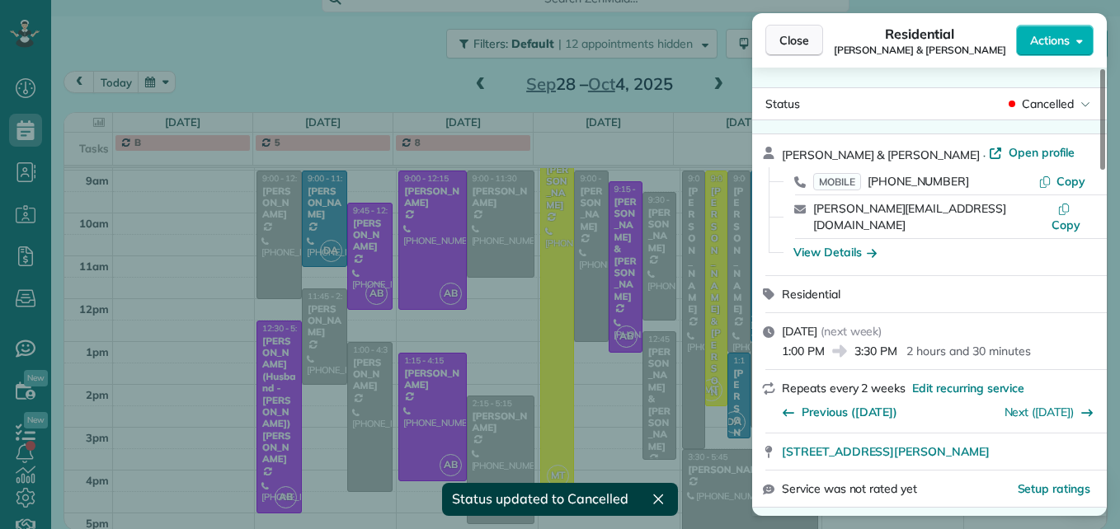
click at [781, 45] on span "Close" at bounding box center [794, 40] width 30 height 16
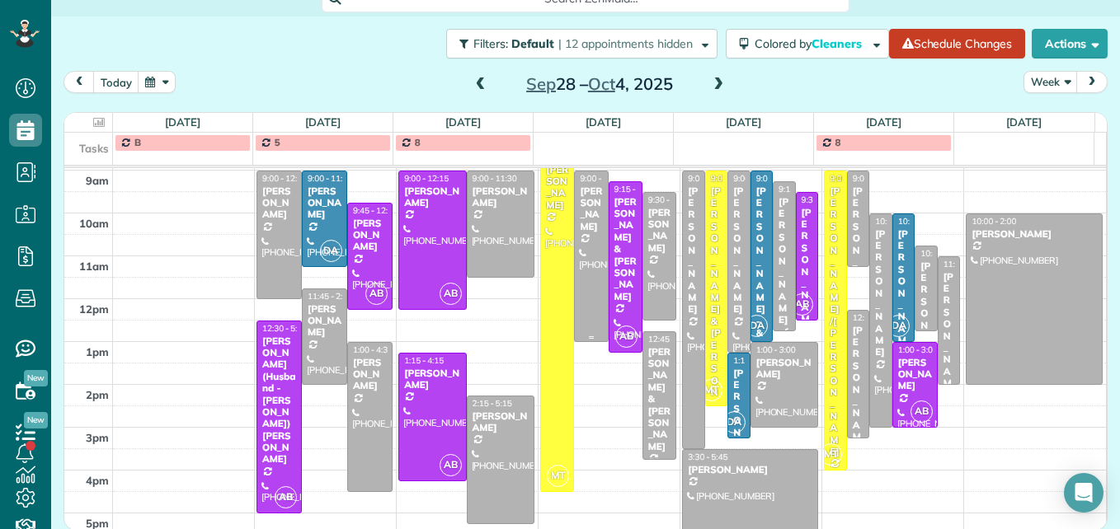
click at [577, 261] on div at bounding box center [591, 256] width 32 height 170
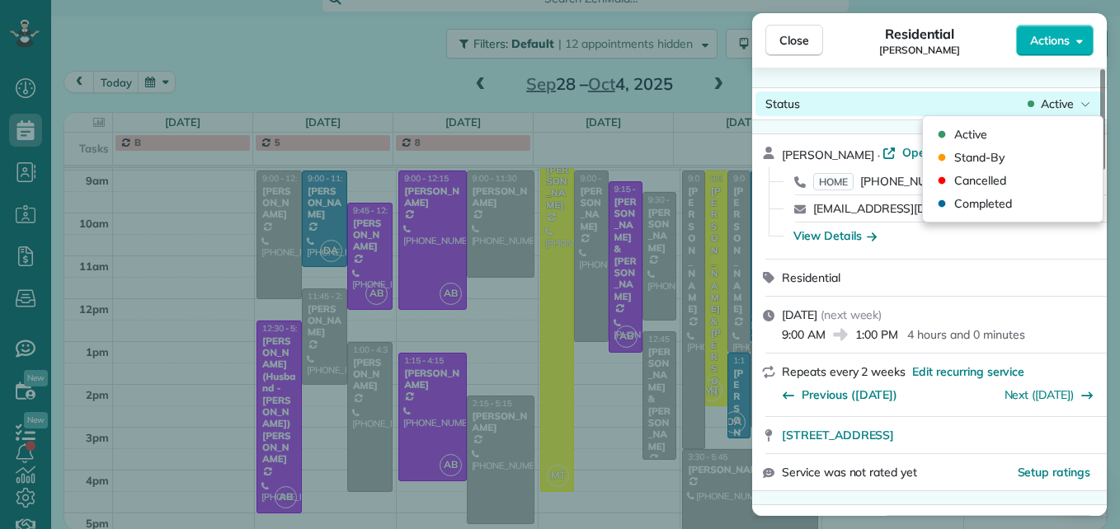
click at [1068, 108] on span "Active" at bounding box center [1057, 104] width 33 height 16
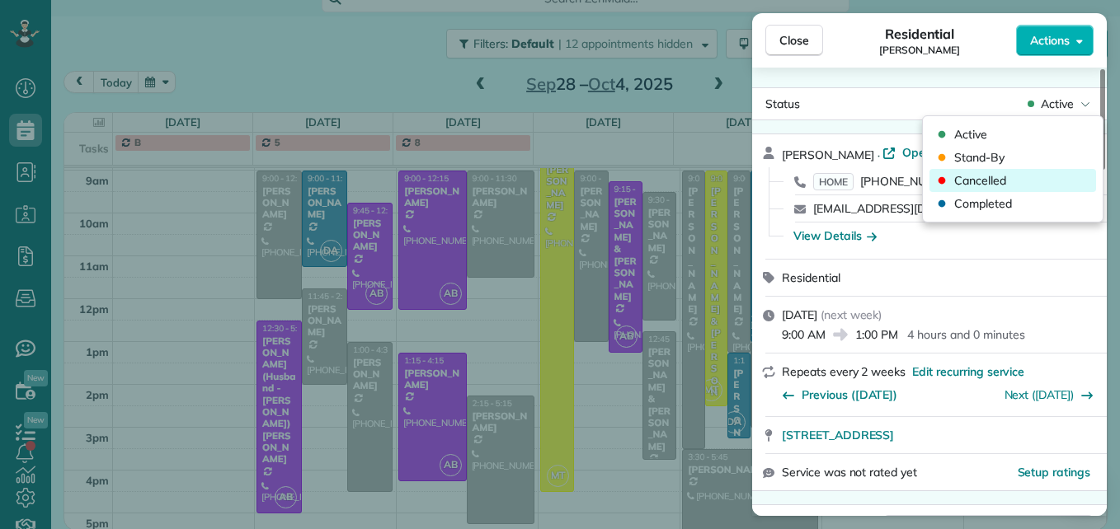
click at [991, 185] on span "Cancelled" at bounding box center [980, 180] width 52 height 16
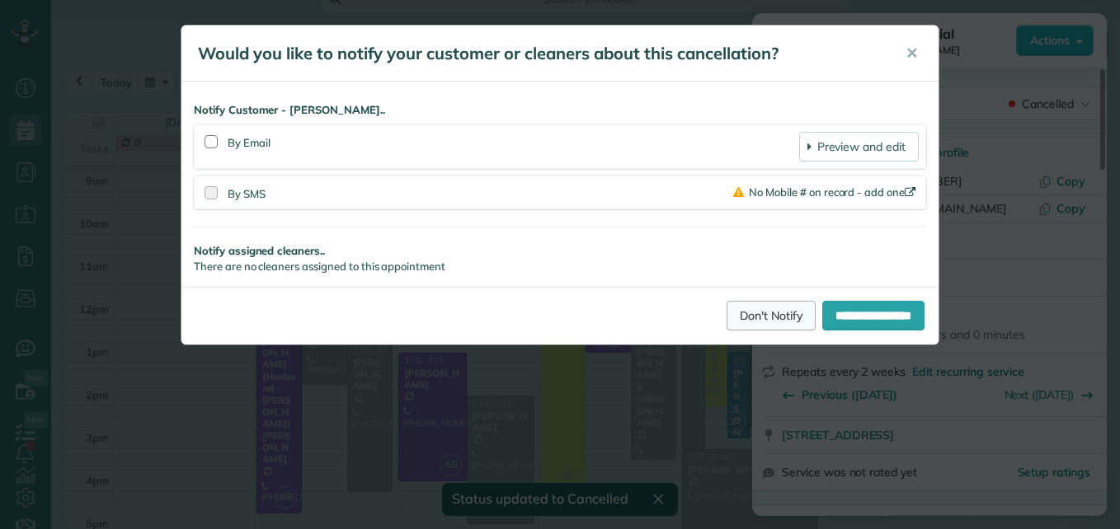
click at [743, 317] on link "Don't Notify" at bounding box center [770, 316] width 89 height 30
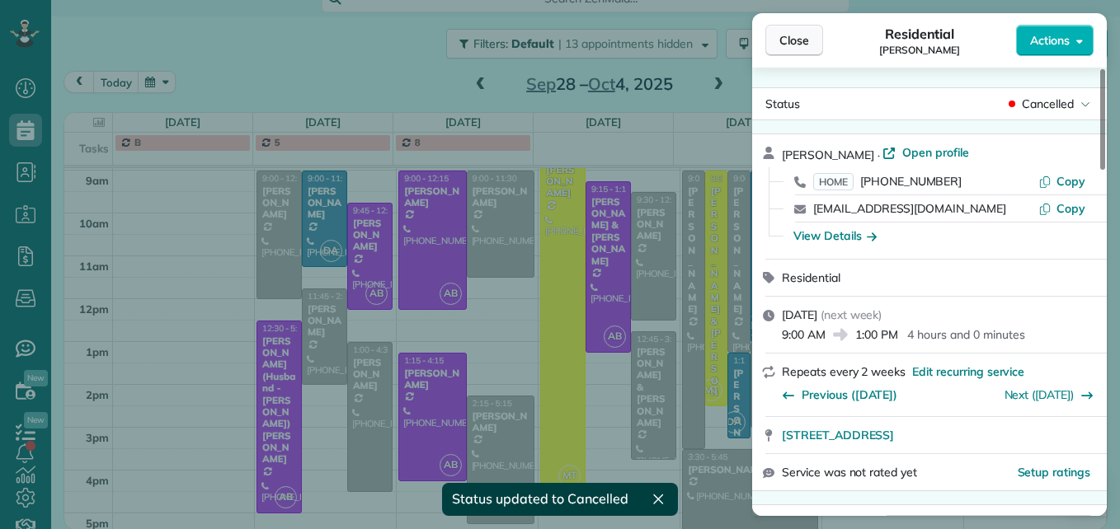
click at [806, 43] on span "Close" at bounding box center [794, 40] width 30 height 16
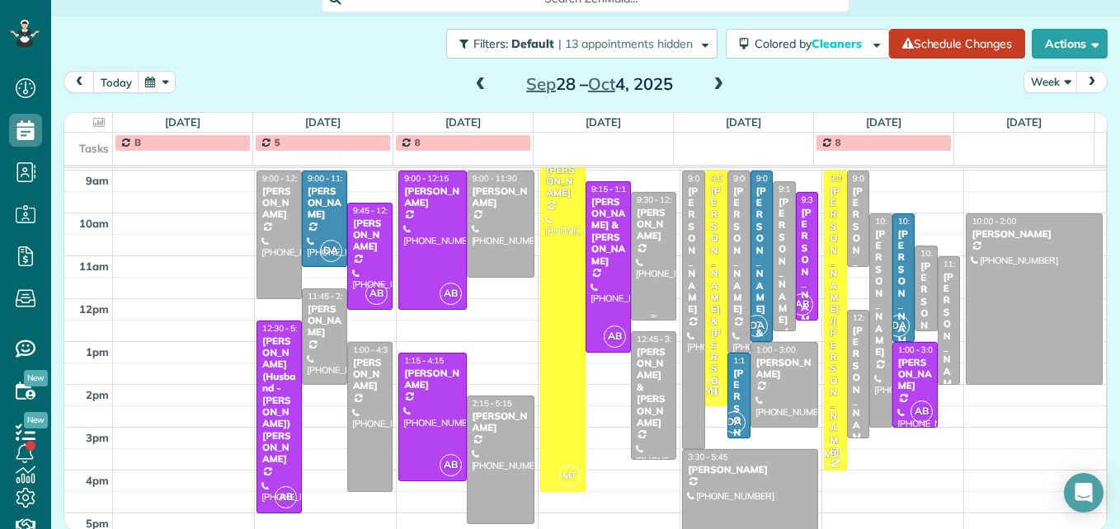
click at [654, 273] on div at bounding box center [654, 256] width 44 height 127
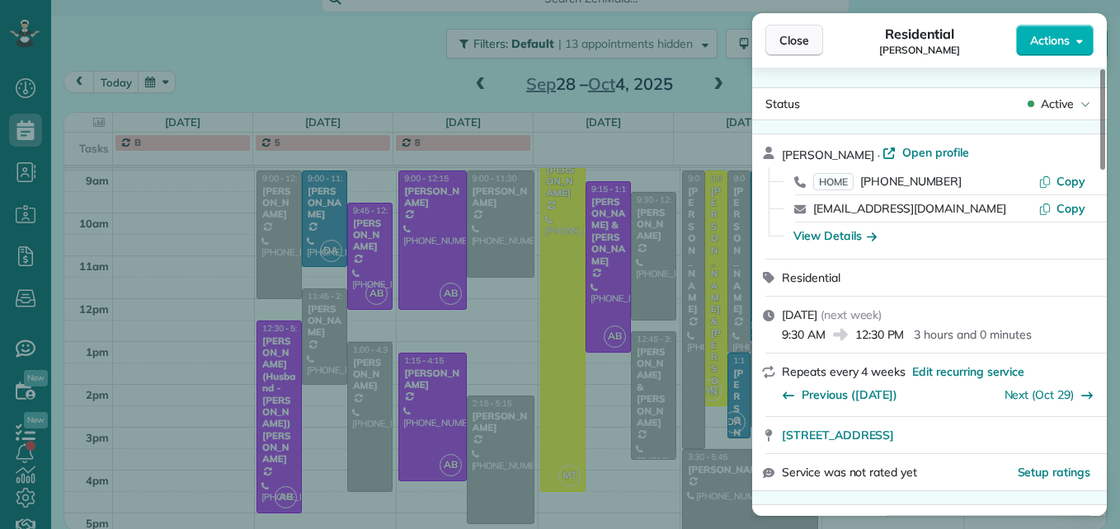
click at [812, 43] on button "Close" at bounding box center [794, 40] width 58 height 31
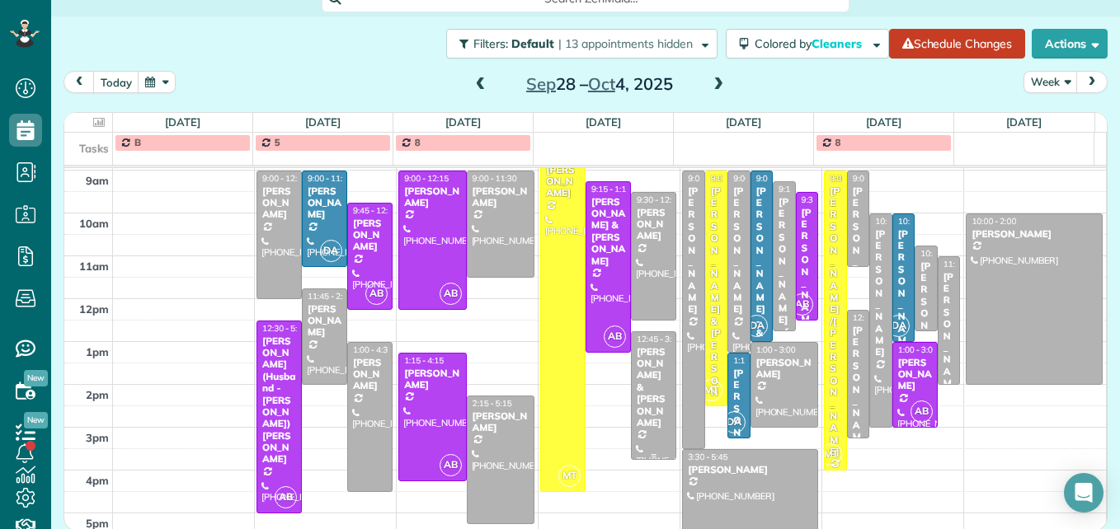
click at [645, 391] on div "[PERSON_NAME] & [PERSON_NAME]" at bounding box center [653, 387] width 35 height 83
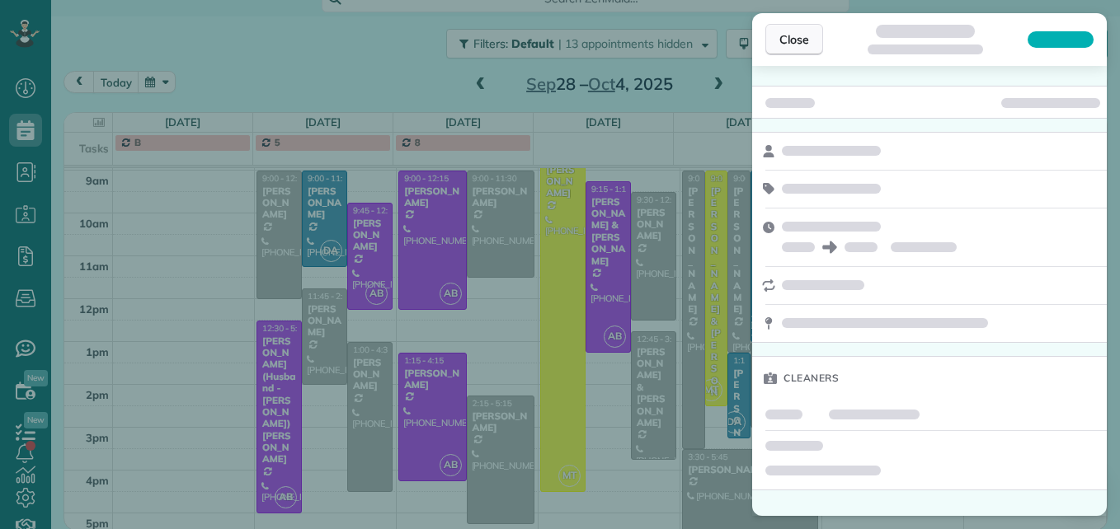
click at [802, 45] on span "Close" at bounding box center [794, 39] width 30 height 16
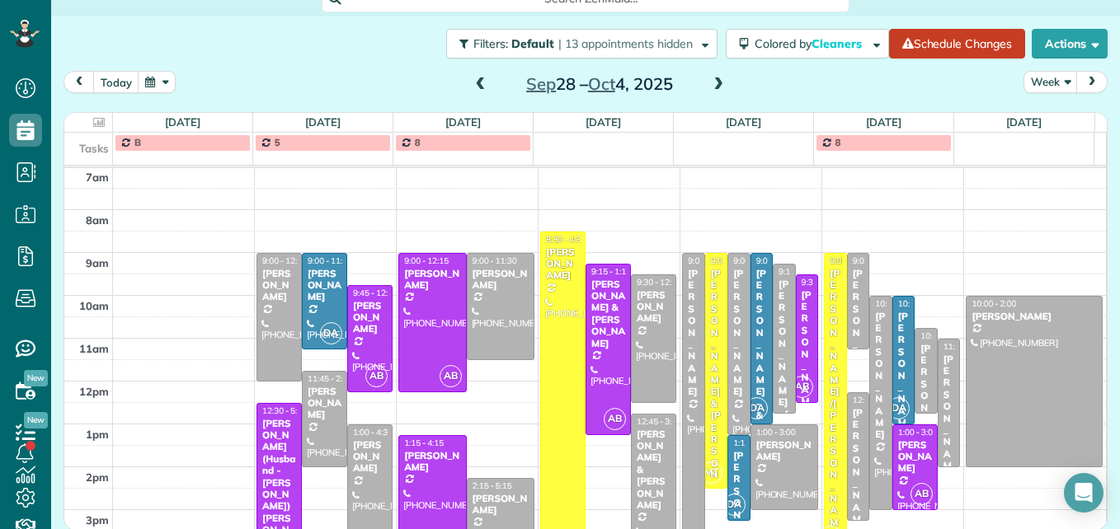
scroll to position [255, 0]
